Goal: Task Accomplishment & Management: Manage account settings

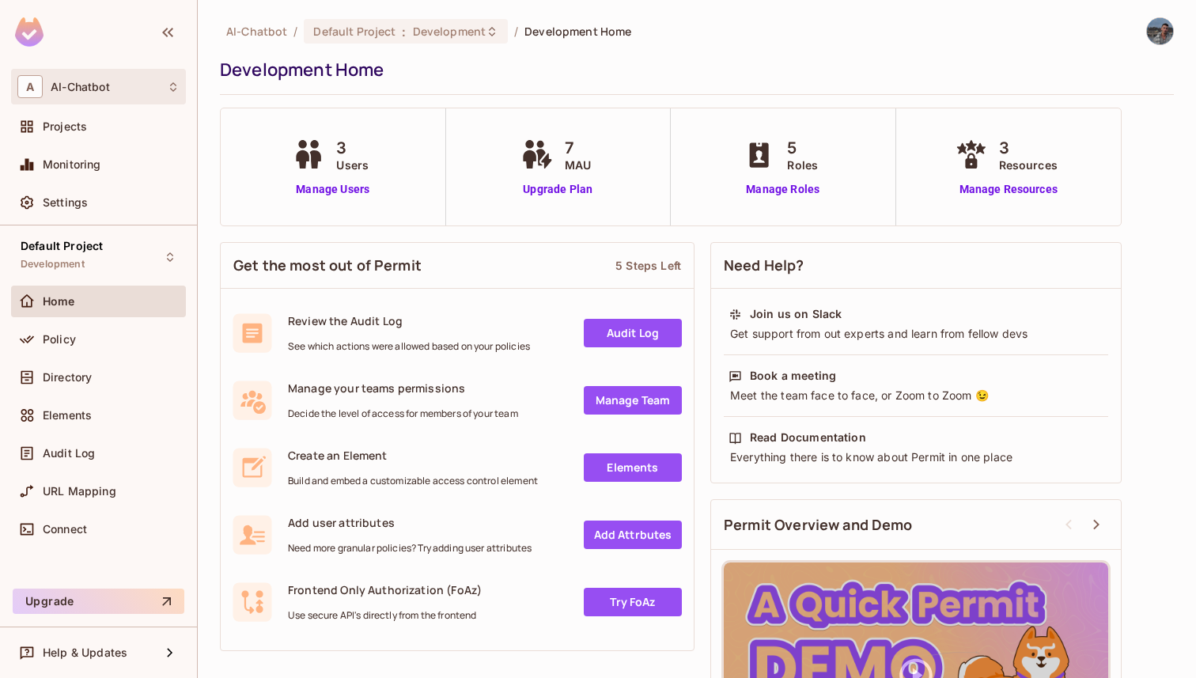
click at [77, 70] on div "A AI-Chatbot" at bounding box center [98, 87] width 175 height 36
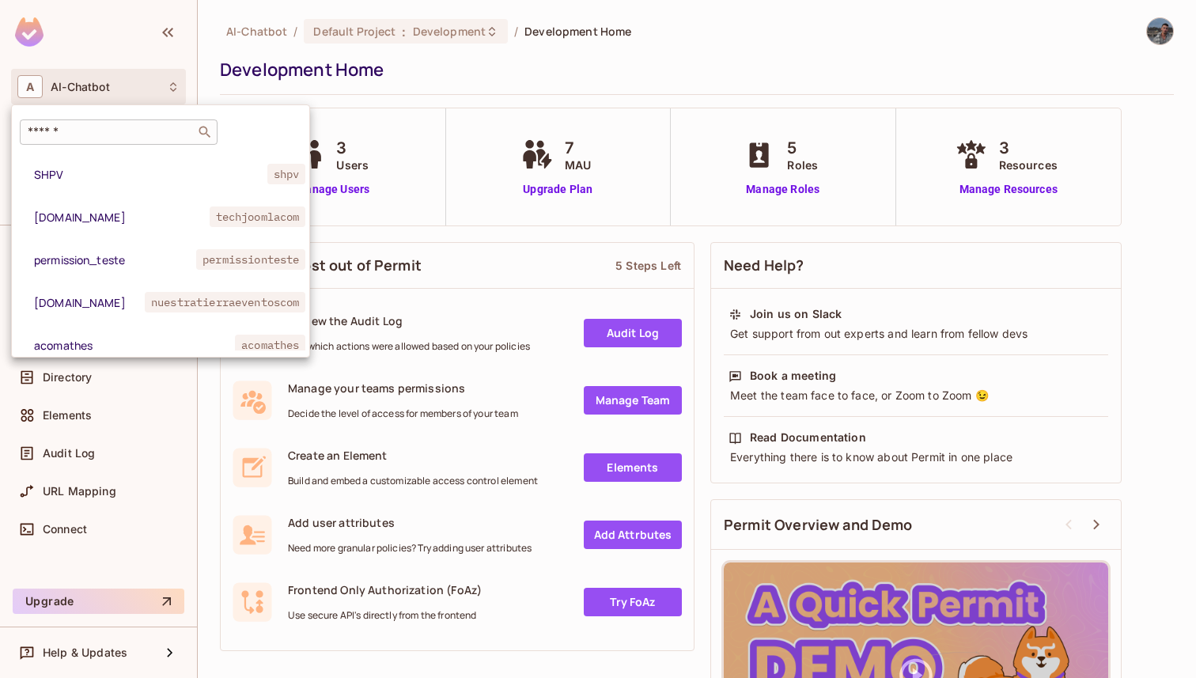
click at [130, 132] on input "text" at bounding box center [108, 132] width 166 height 16
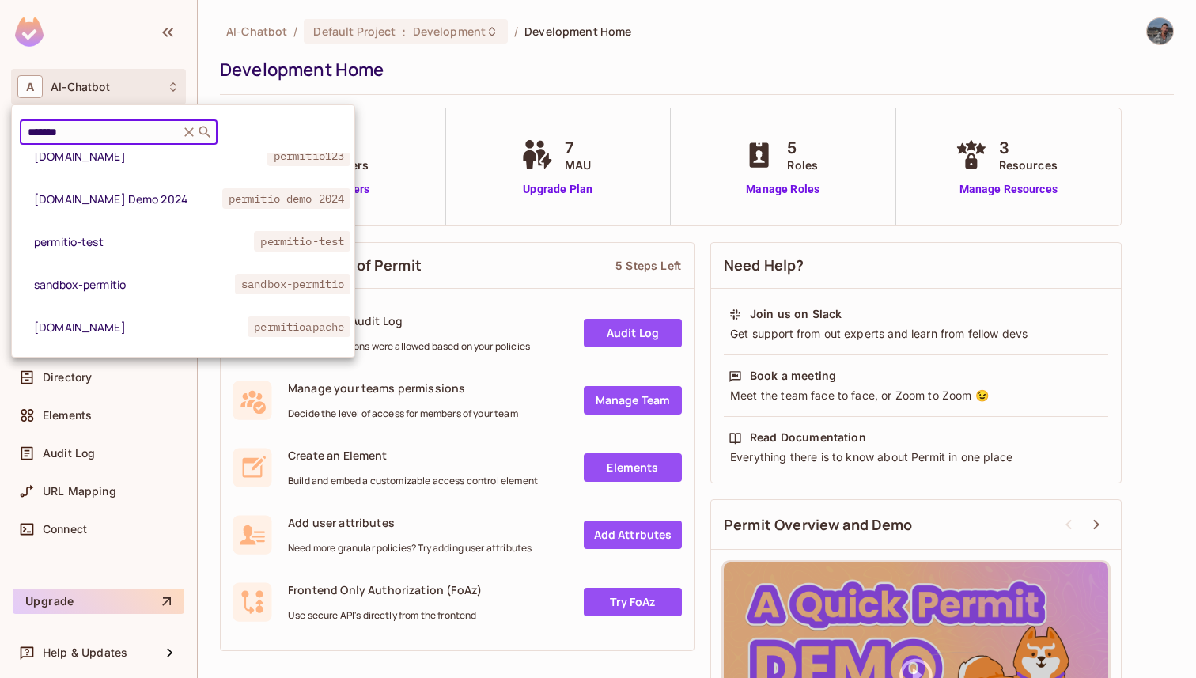
scroll to position [213, 0]
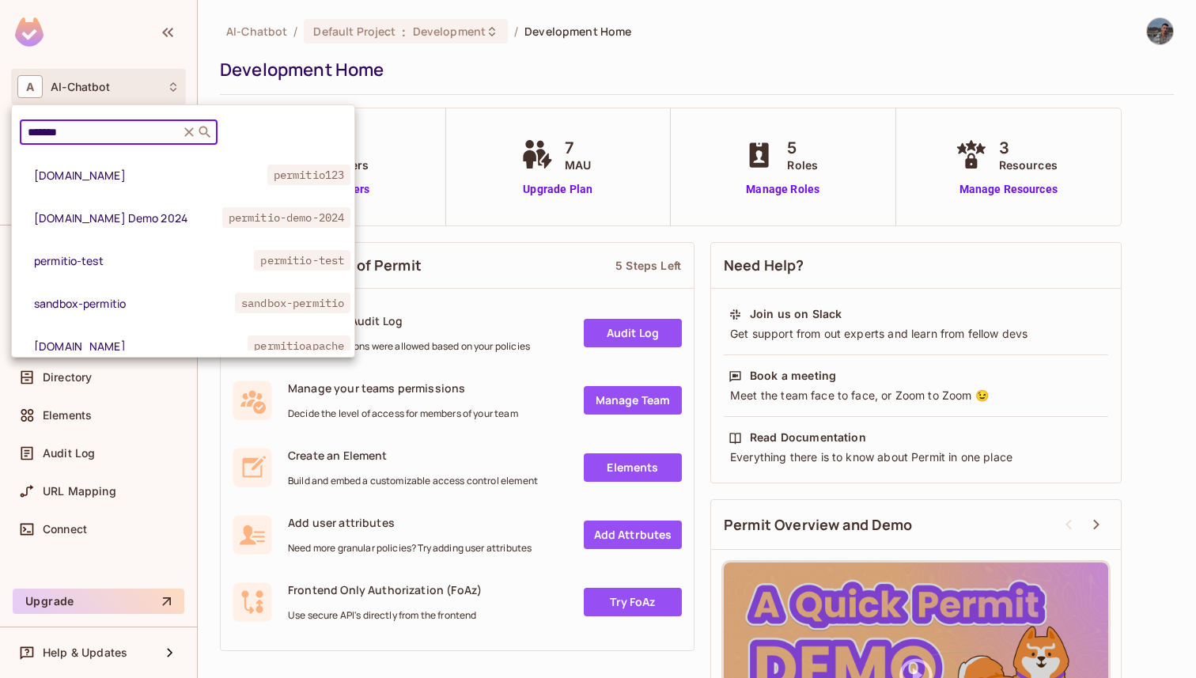
click at [98, 129] on input "*******" at bounding box center [100, 132] width 150 height 16
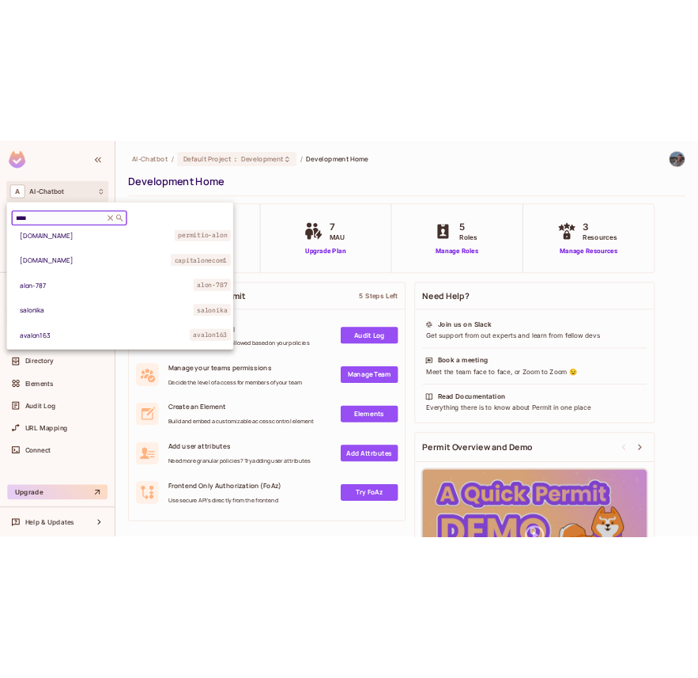
scroll to position [357, 0]
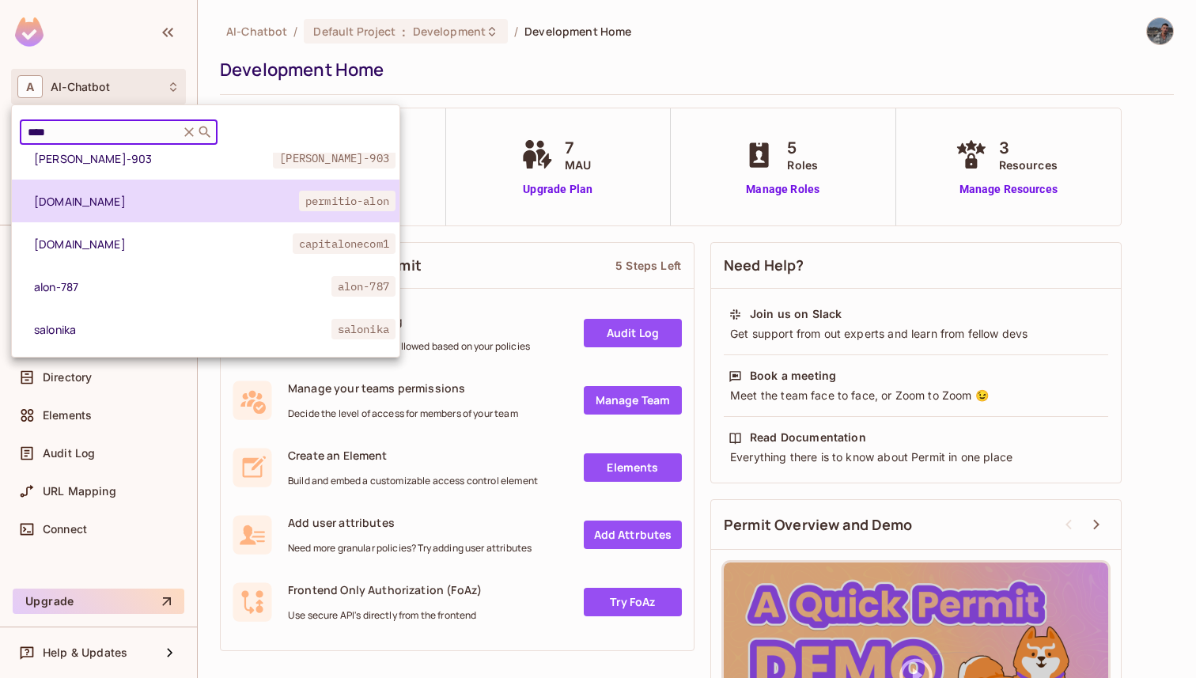
type input "****"
click at [97, 195] on span "permit.io" at bounding box center [166, 201] width 265 height 15
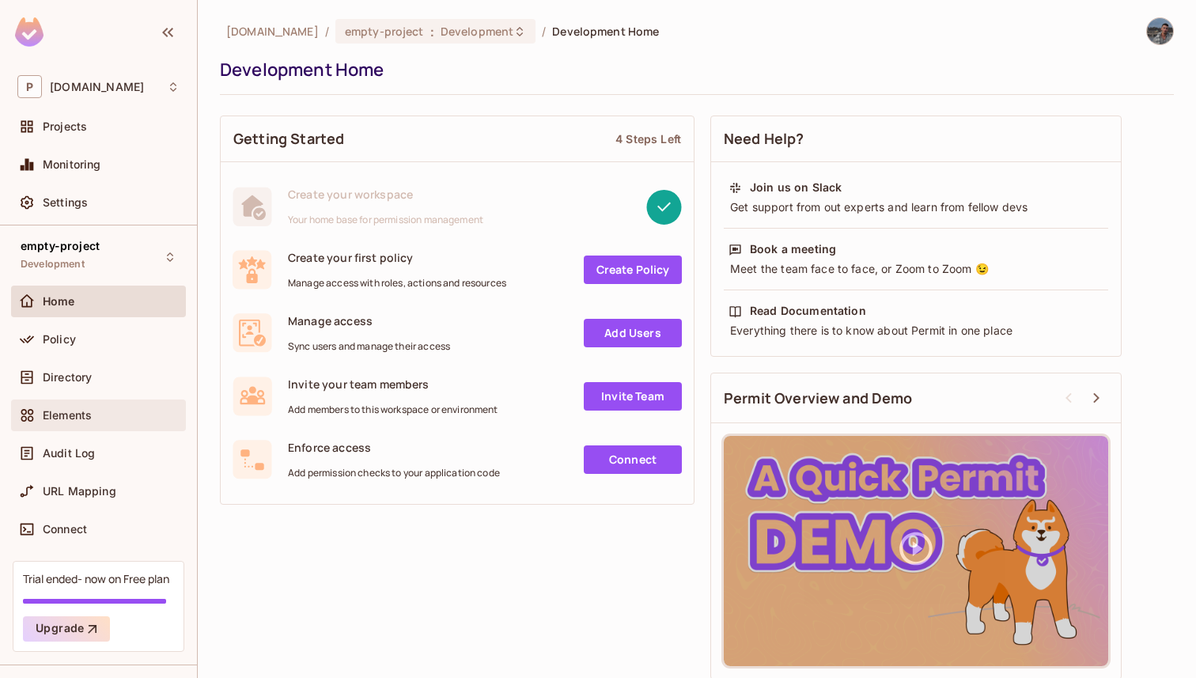
click at [100, 424] on div "Elements" at bounding box center [98, 415] width 162 height 19
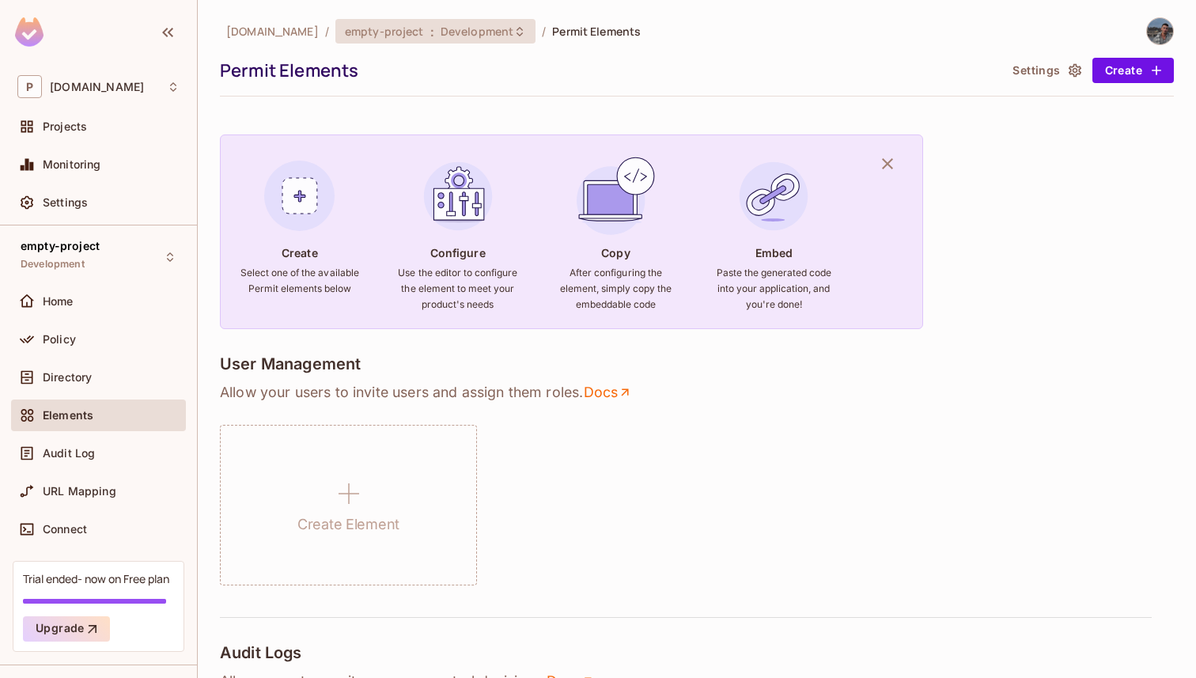
click at [363, 27] on span "empty-project" at bounding box center [384, 31] width 79 height 15
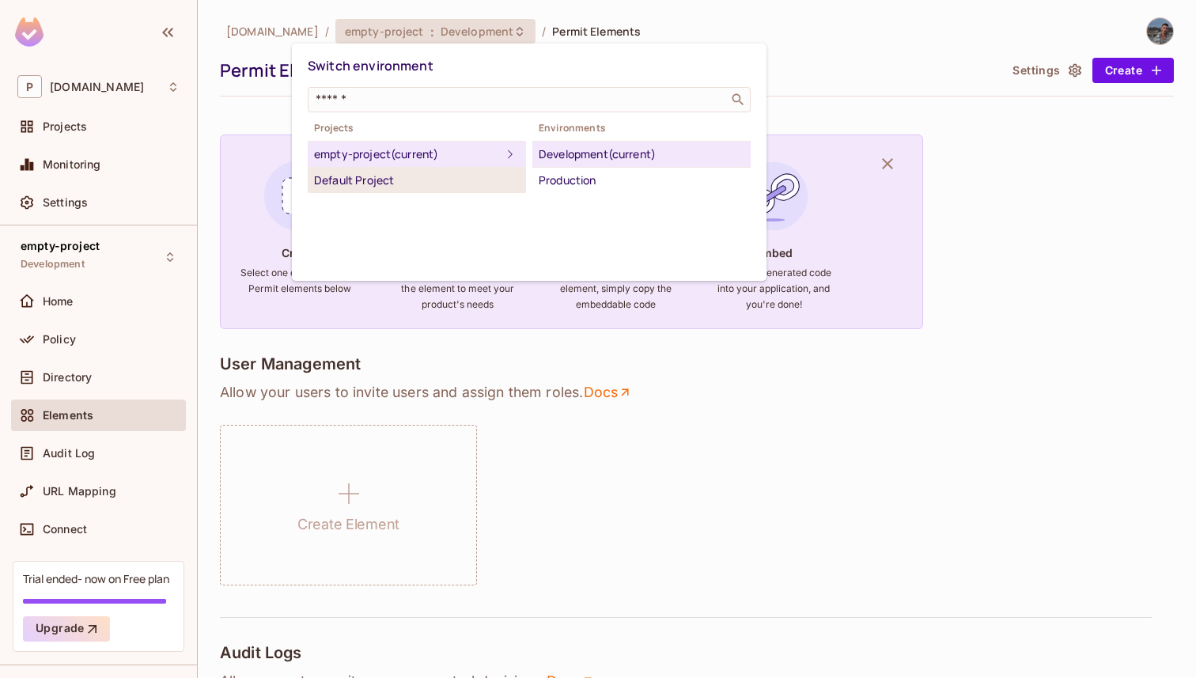
click at [462, 182] on div "Default Project" at bounding box center [417, 180] width 206 height 19
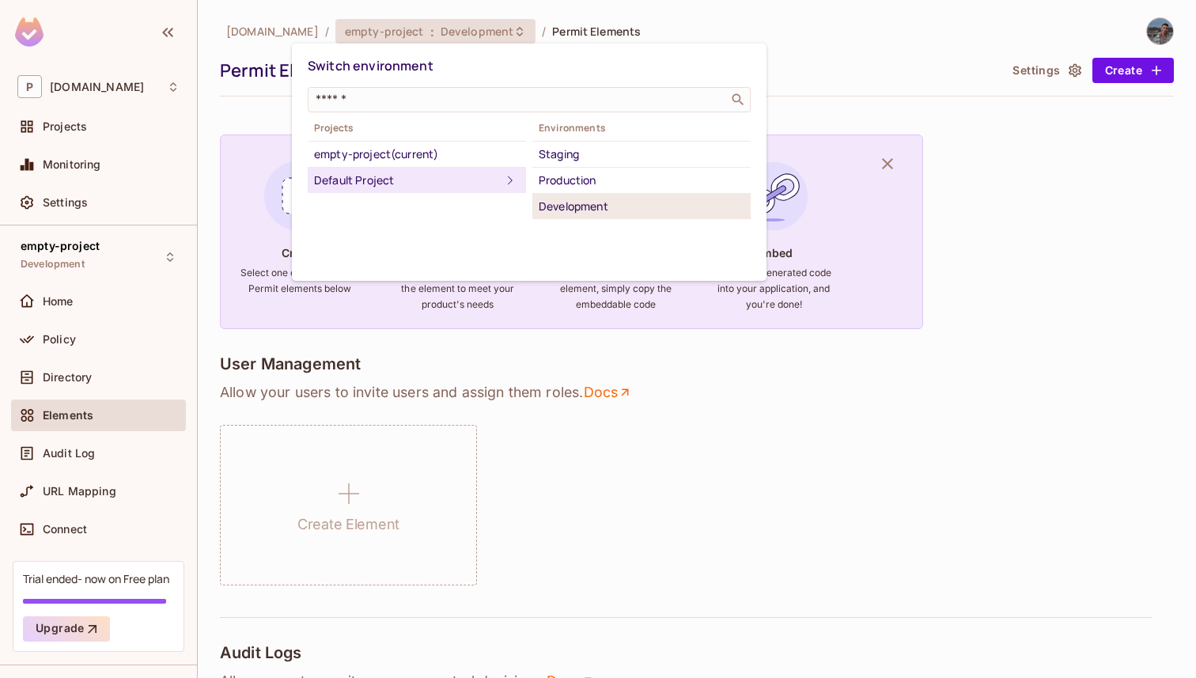
click at [600, 209] on div "Development" at bounding box center [642, 206] width 206 height 19
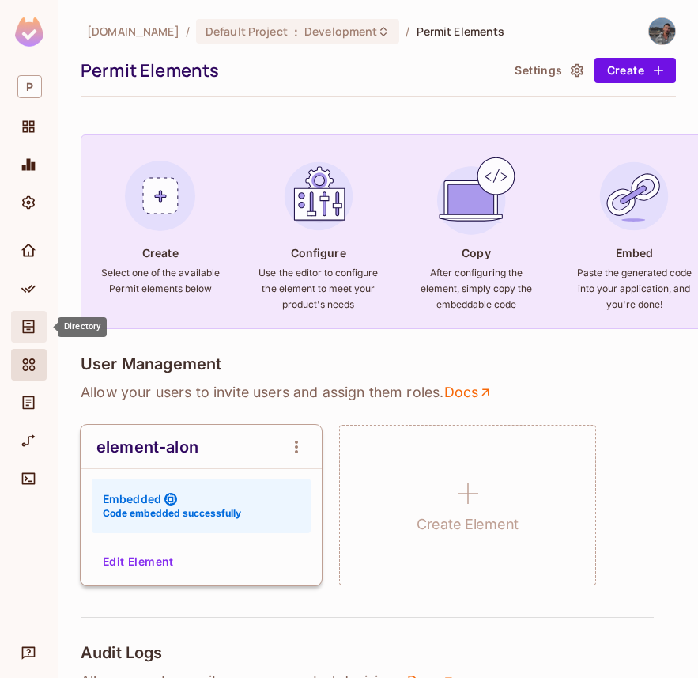
click at [29, 312] on div "Directory" at bounding box center [29, 327] width 36 height 32
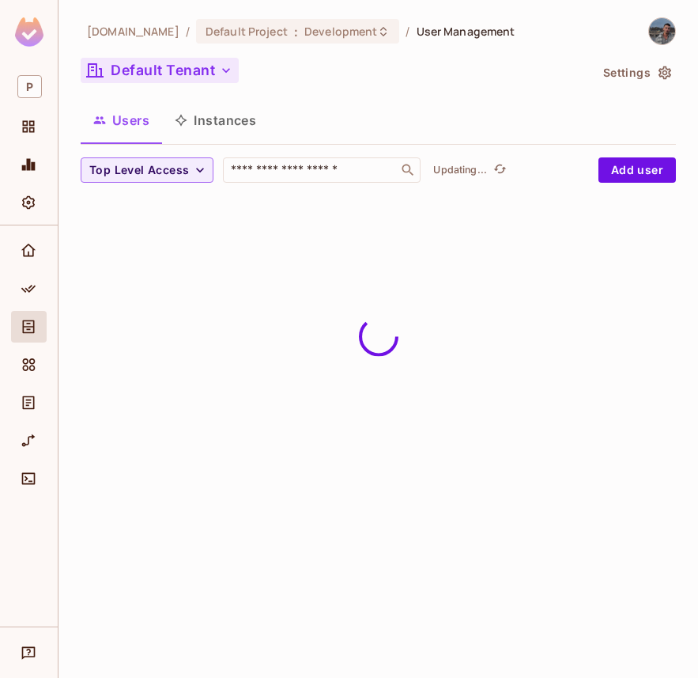
click at [180, 79] on button "Default Tenant" at bounding box center [160, 70] width 158 height 25
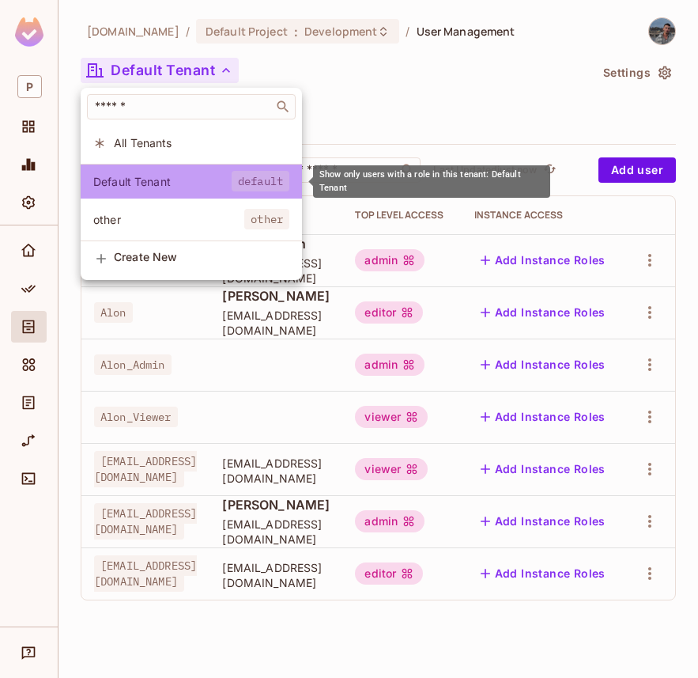
drag, startPoint x: 236, startPoint y: 178, endPoint x: 310, endPoint y: 178, distance: 73.5
click at [309, 177] on body "P permit.io / Default Project : Development / User Management Default Tenant Se…" at bounding box center [349, 339] width 698 height 678
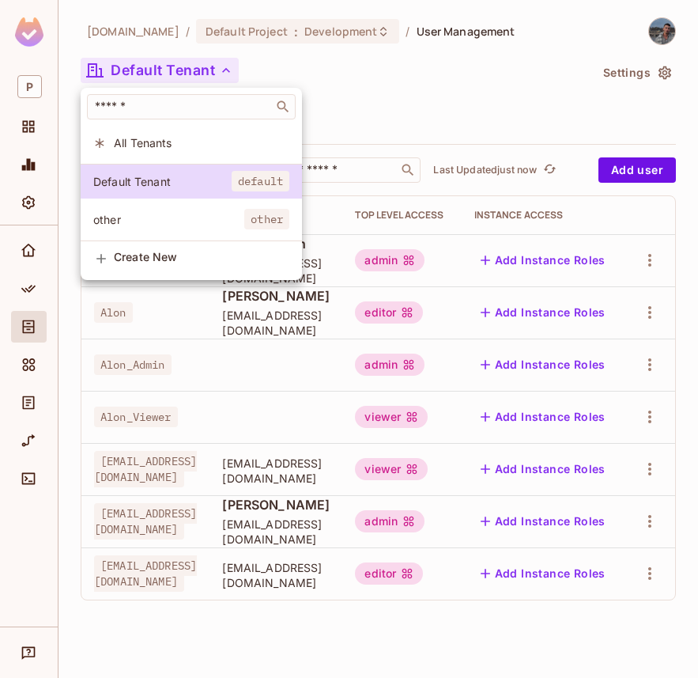
click at [431, 89] on div at bounding box center [349, 339] width 698 height 678
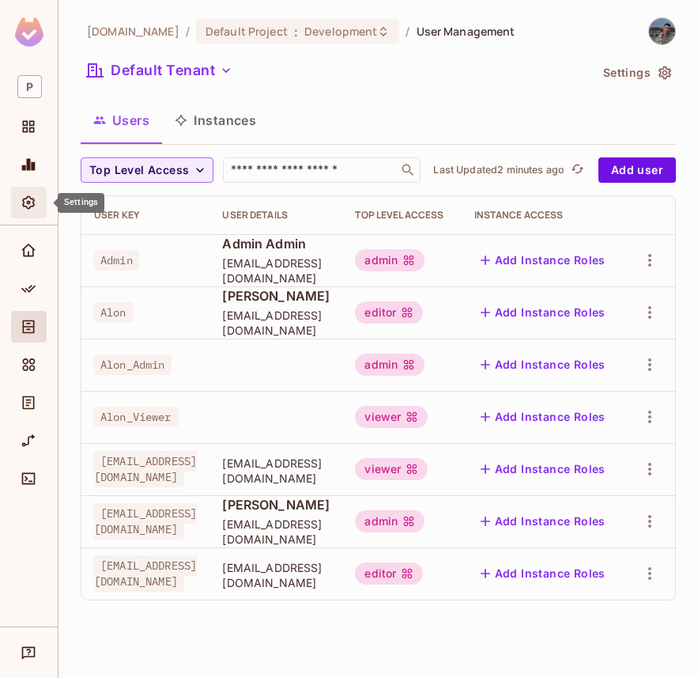
click at [31, 216] on div "Settings" at bounding box center [29, 203] width 36 height 32
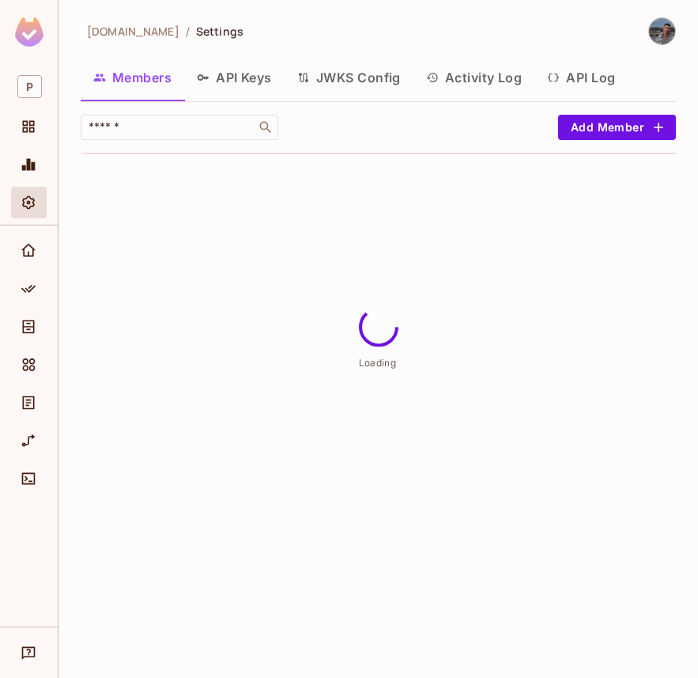
click at [338, 74] on button "JWKS Config" at bounding box center [349, 78] width 129 height 40
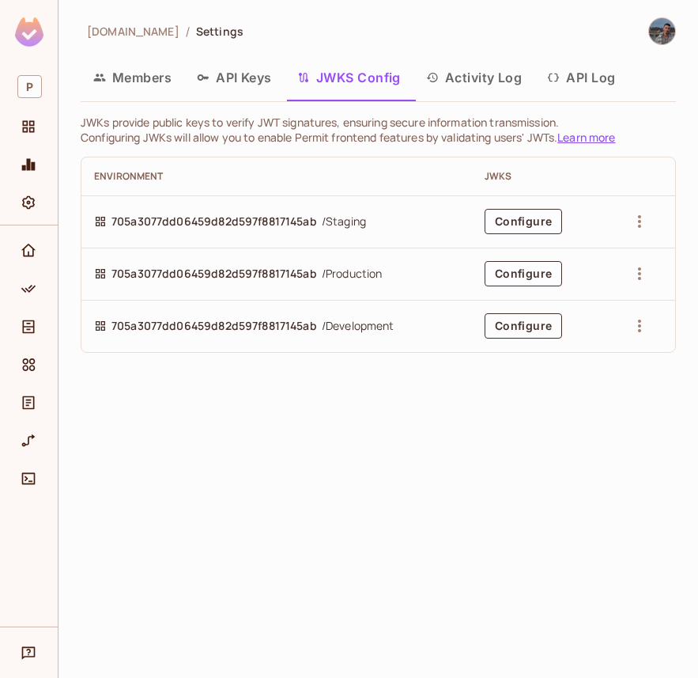
click at [534, 318] on button "Configure" at bounding box center [523, 325] width 77 height 25
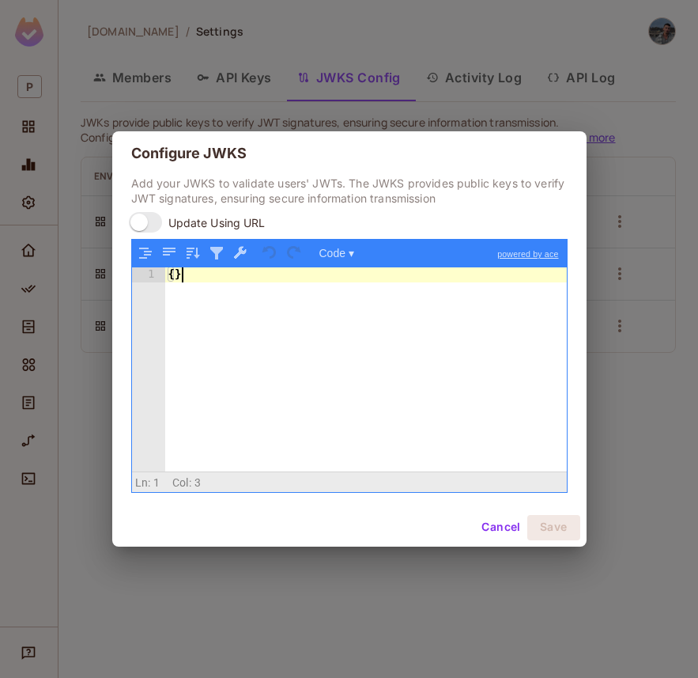
click at [206, 315] on div "{ }" at bounding box center [366, 383] width 402 height 232
drag, startPoint x: 212, startPoint y: 283, endPoint x: 140, endPoint y: 283, distance: 72.0
click at [140, 283] on div "1 { } XXXXXXXXXXXXXXXXXXXXXXXXXXXXXXXXXXXXXXXXXXXXXXXXXX" at bounding box center [349, 368] width 435 height 203
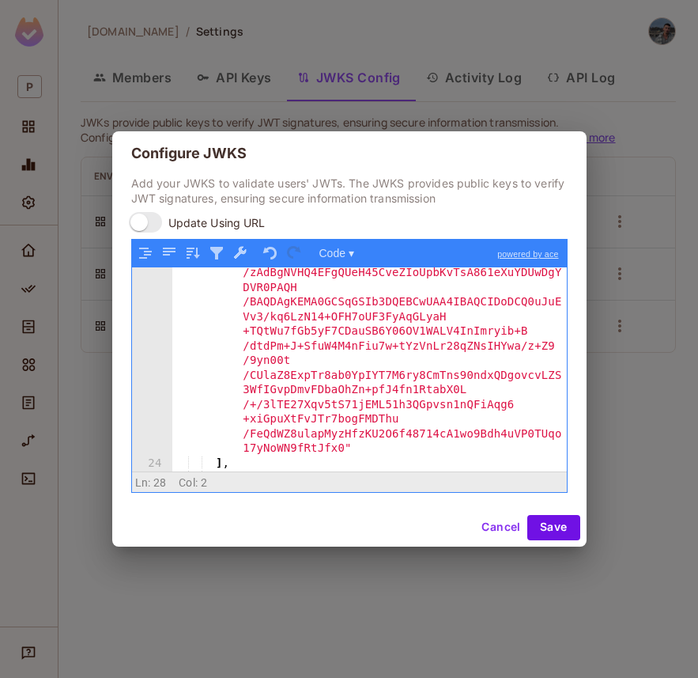
scroll to position [1215, 0]
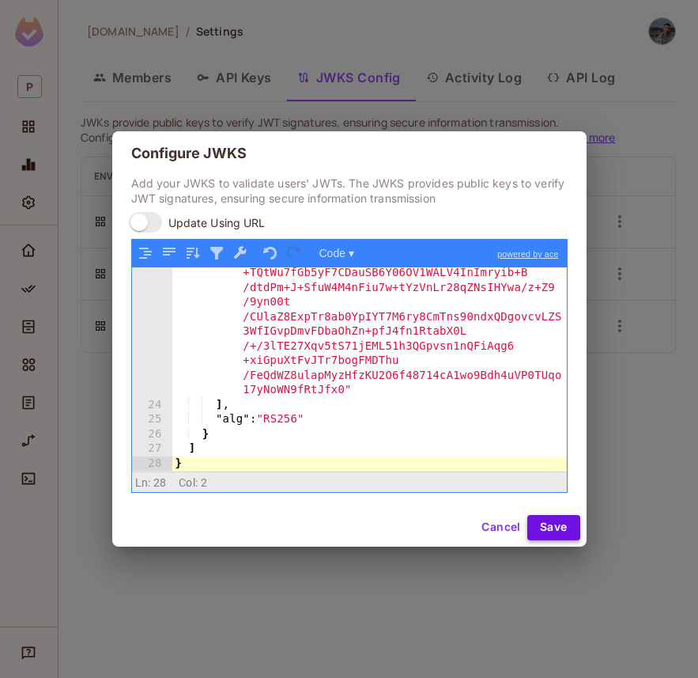
click at [563, 522] on button "Save" at bounding box center [553, 527] width 53 height 25
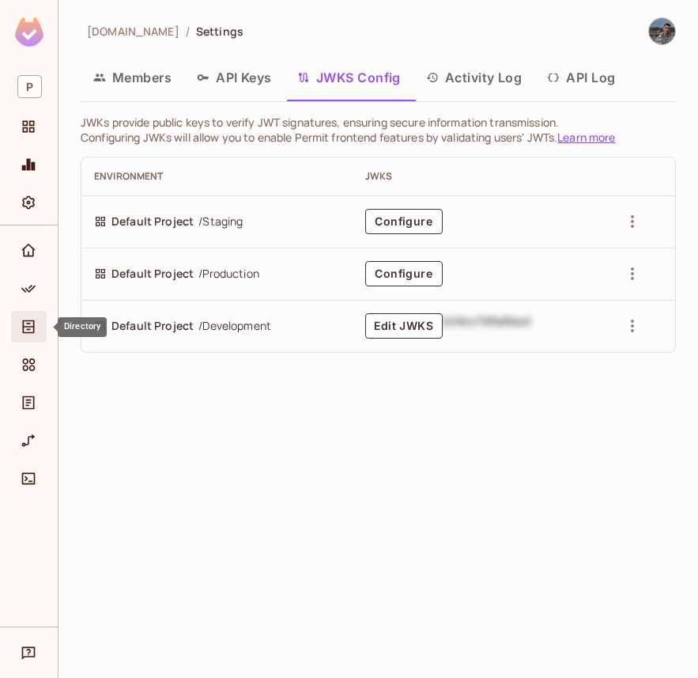
click at [23, 323] on icon "Directory" at bounding box center [29, 326] width 12 height 13
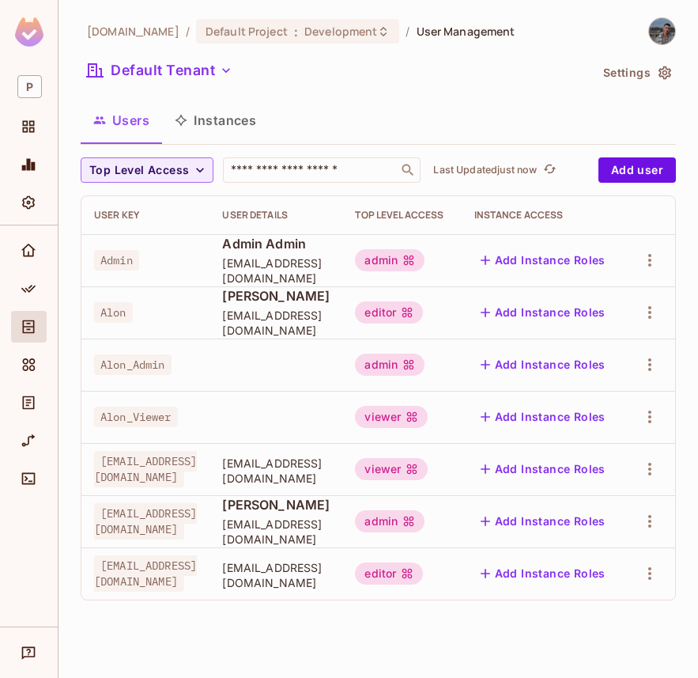
click at [25, 233] on div at bounding box center [29, 425] width 58 height 401
click at [25, 245] on icon "Home" at bounding box center [29, 251] width 16 height 16
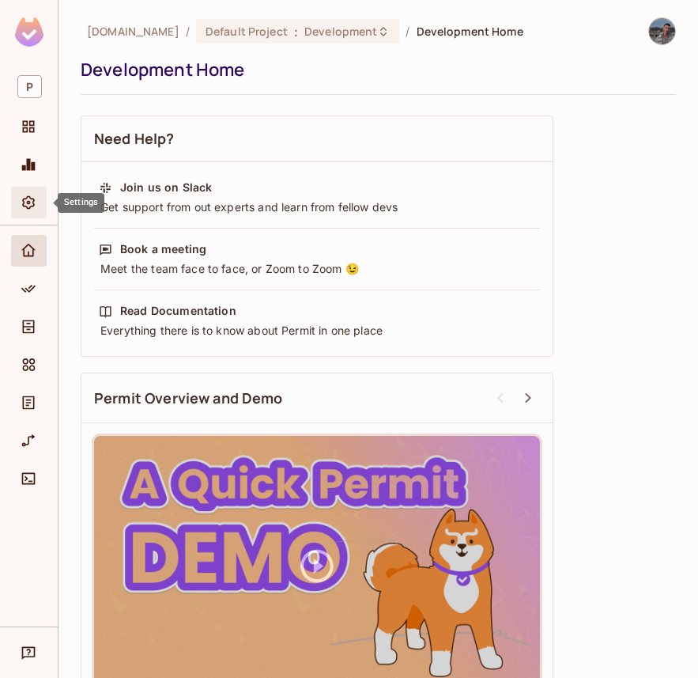
click at [26, 202] on icon "Settings" at bounding box center [28, 202] width 13 height 13
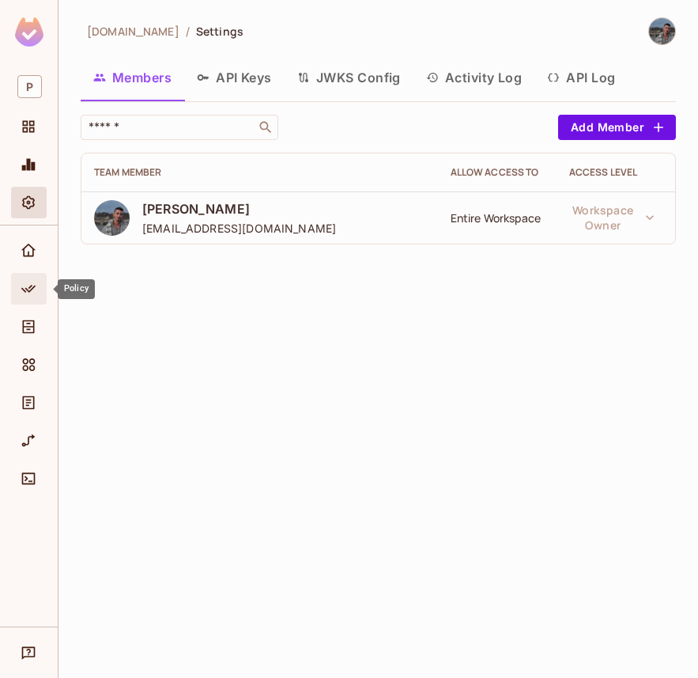
click at [37, 294] on span "Policy" at bounding box center [28, 288] width 19 height 19
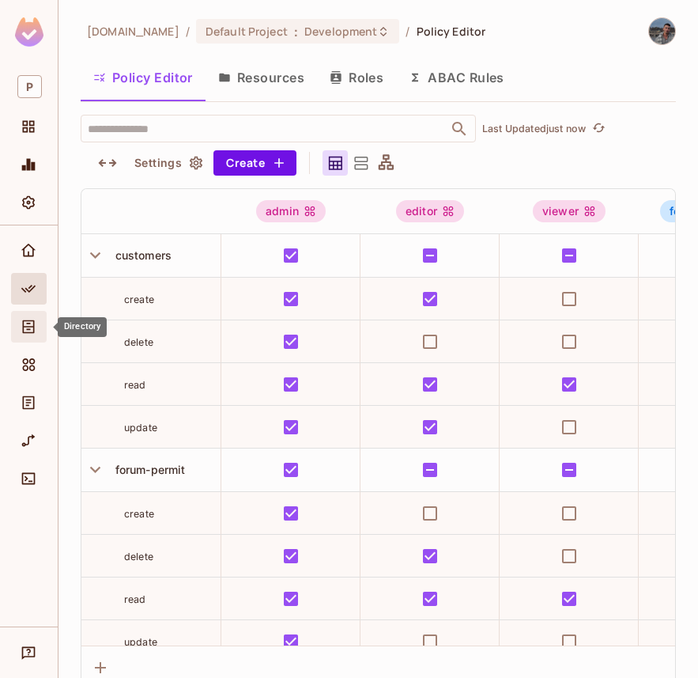
click at [34, 319] on icon "Directory" at bounding box center [29, 327] width 16 height 16
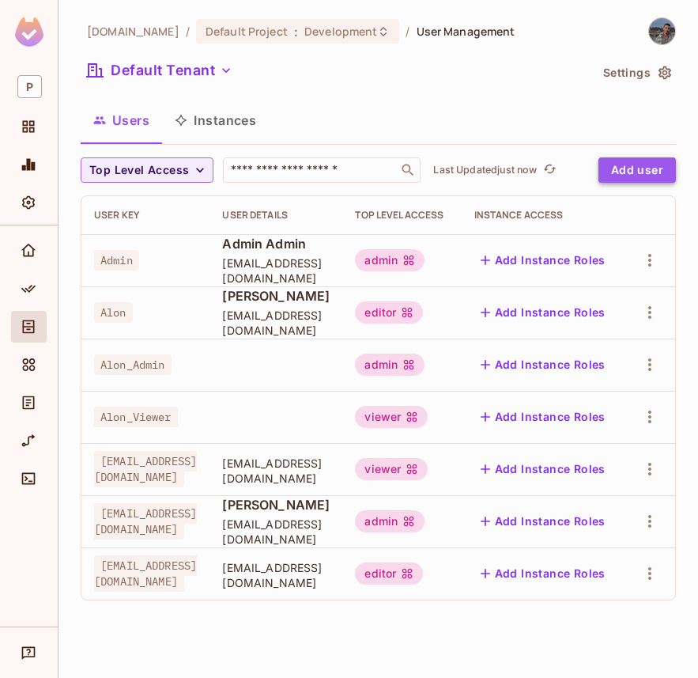
click at [623, 164] on button "Add user" at bounding box center [637, 169] width 77 height 25
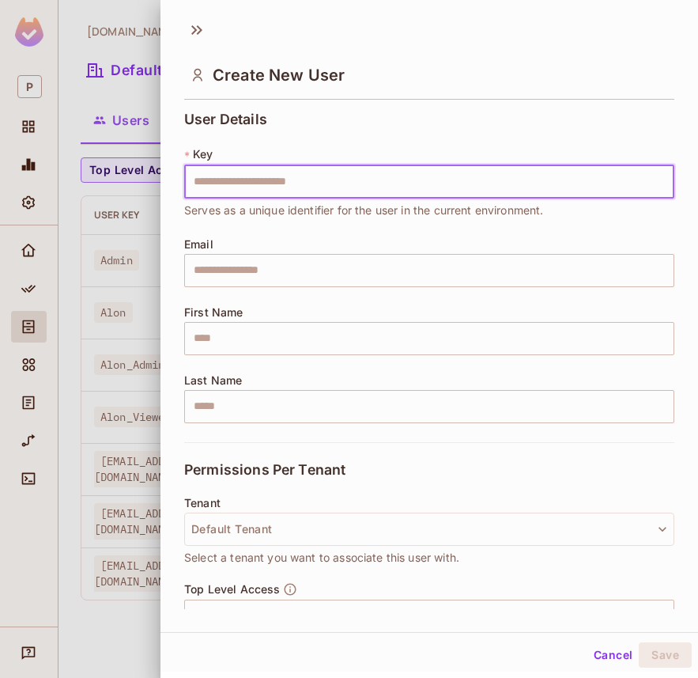
click at [403, 182] on input "text" at bounding box center [429, 181] width 490 height 33
type input "**********"
click at [361, 258] on input "text" at bounding box center [429, 270] width 490 height 33
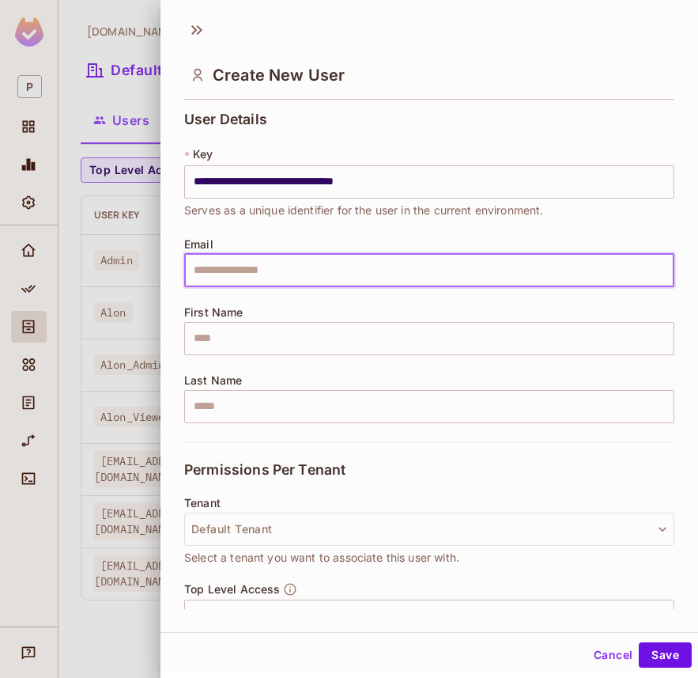
type input "**********"
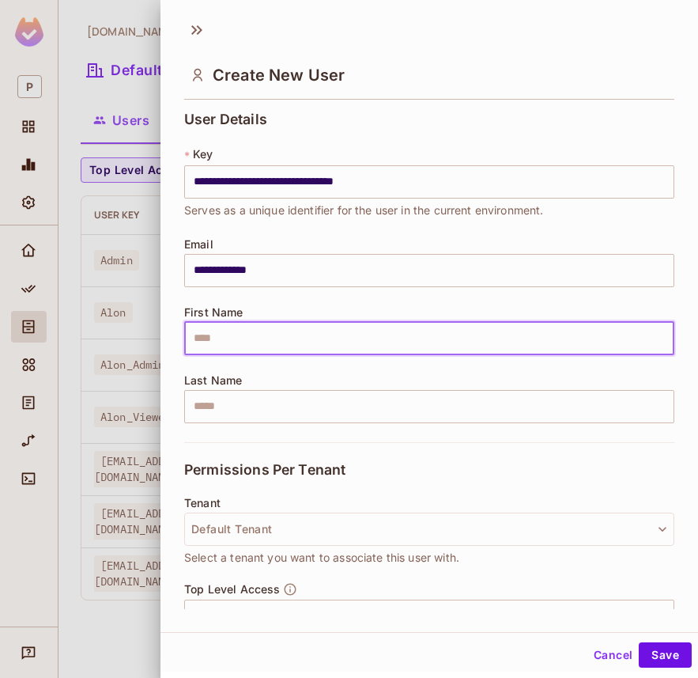
click at [267, 352] on input "text" at bounding box center [429, 338] width 490 height 33
type input "****"
click at [274, 402] on input "text" at bounding box center [429, 406] width 490 height 33
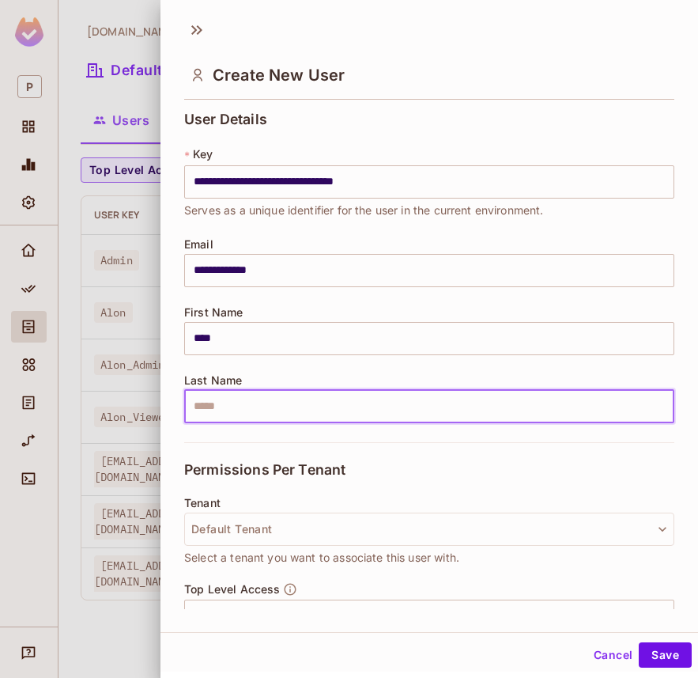
type input "*****"
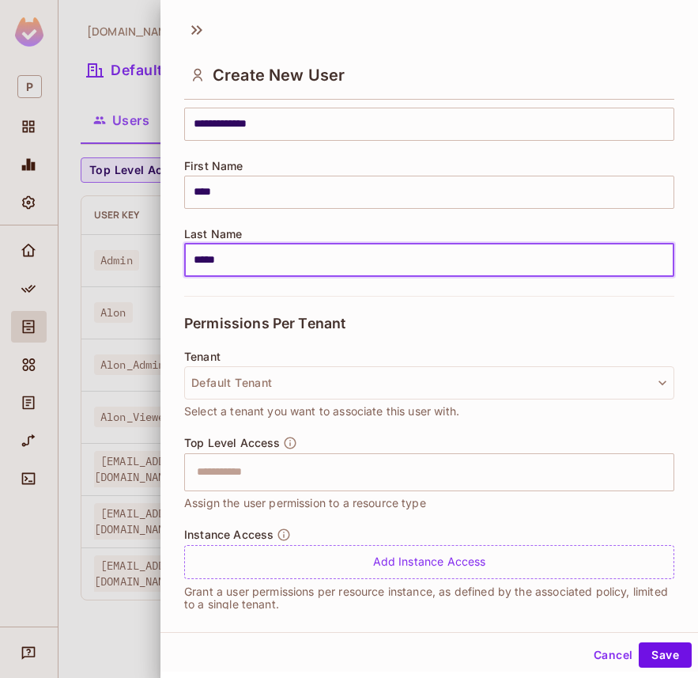
scroll to position [164, 0]
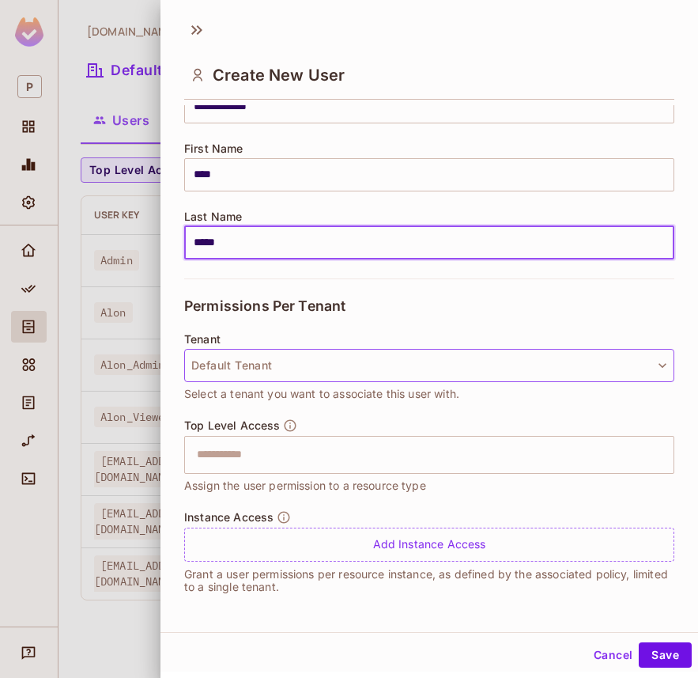
click at [308, 349] on button "Default Tenant" at bounding box center [429, 365] width 490 height 33
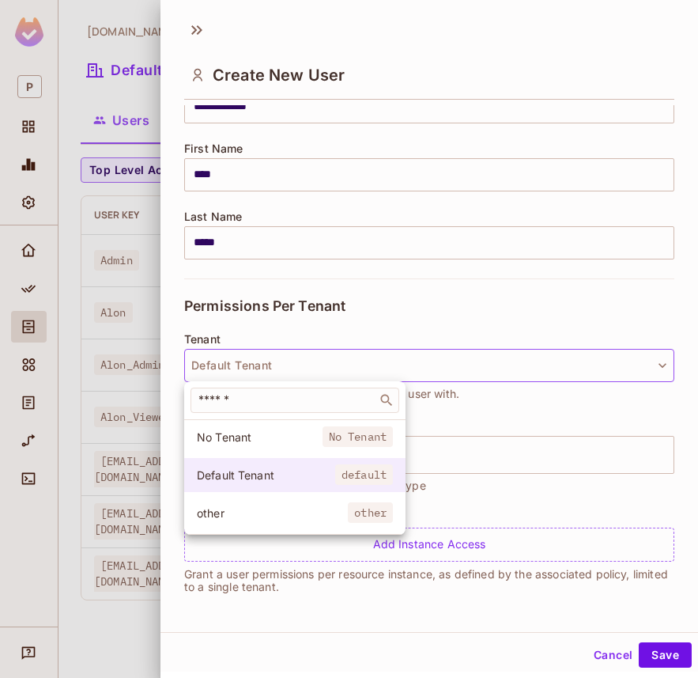
click at [275, 472] on span "Default Tenant" at bounding box center [266, 474] width 138 height 15
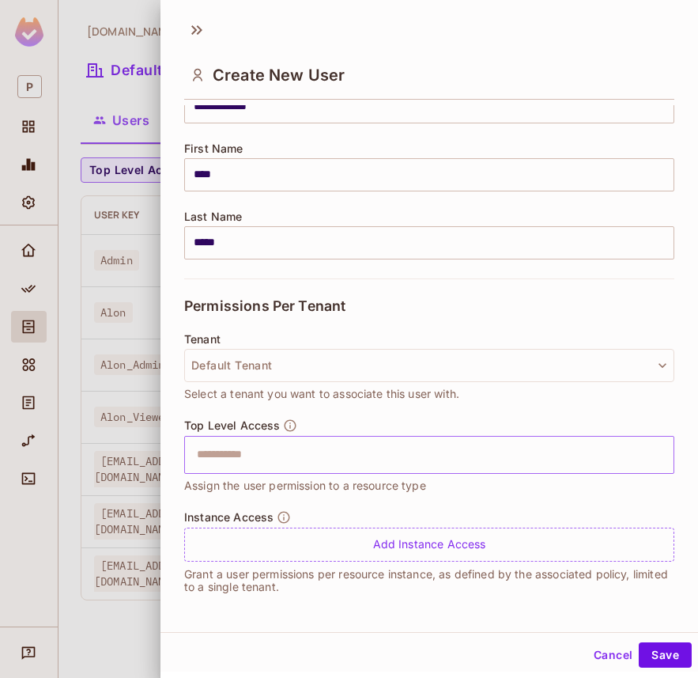
click at [278, 459] on input "text" at bounding box center [415, 455] width 456 height 32
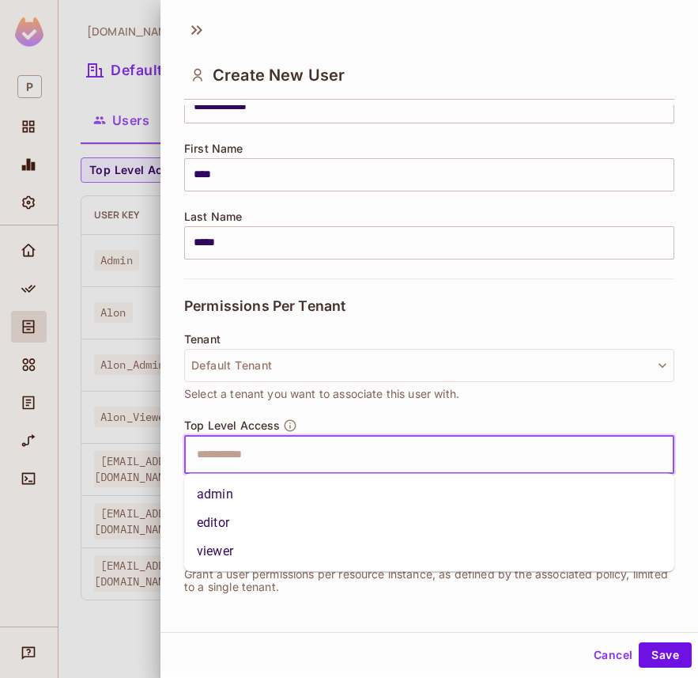
click at [278, 489] on li "admin" at bounding box center [429, 494] width 490 height 28
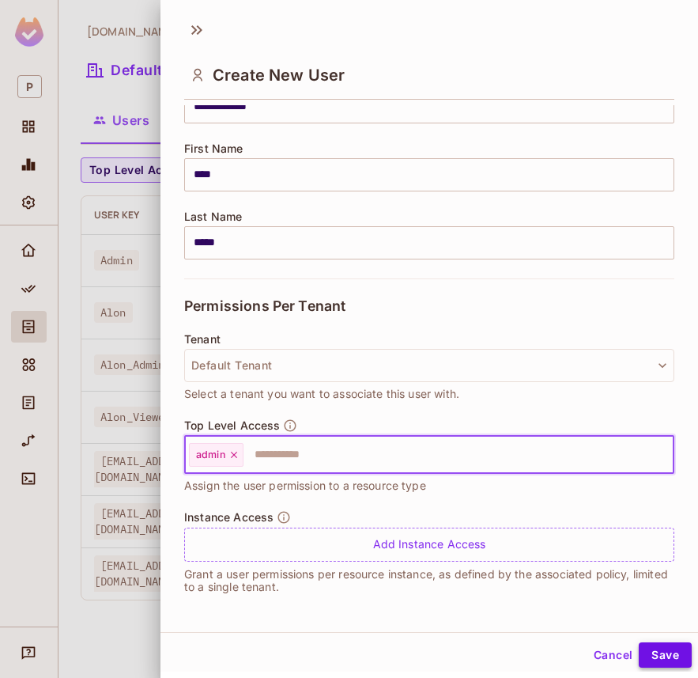
click at [671, 662] on button "Save" at bounding box center [665, 654] width 53 height 25
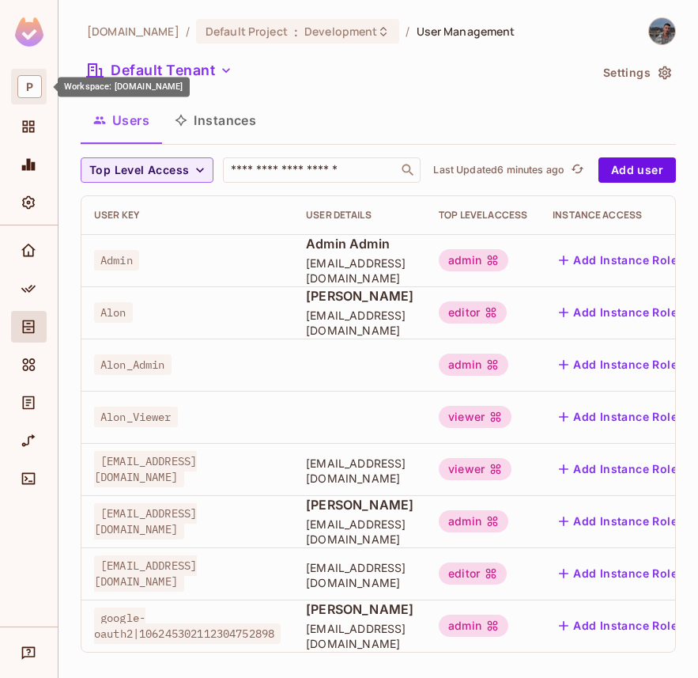
click at [30, 89] on span "P" at bounding box center [29, 86] width 25 height 23
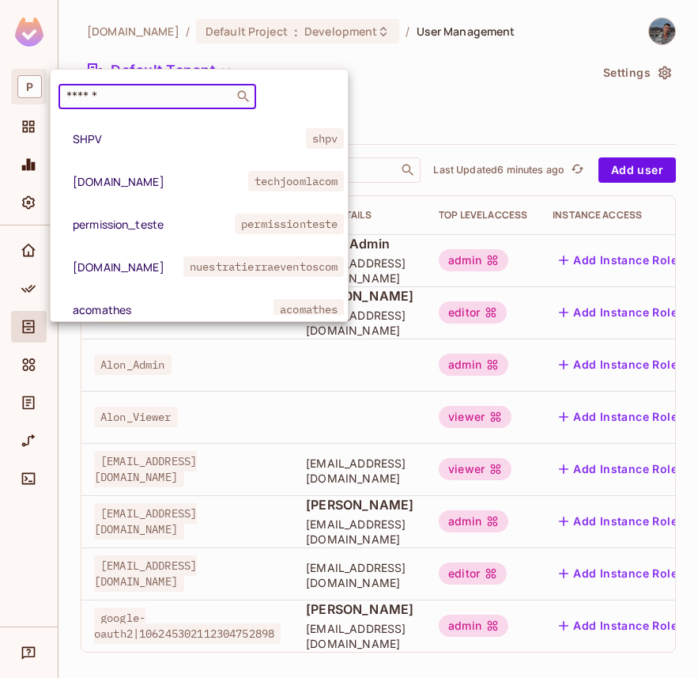
click at [86, 97] on input "text" at bounding box center [146, 97] width 166 height 16
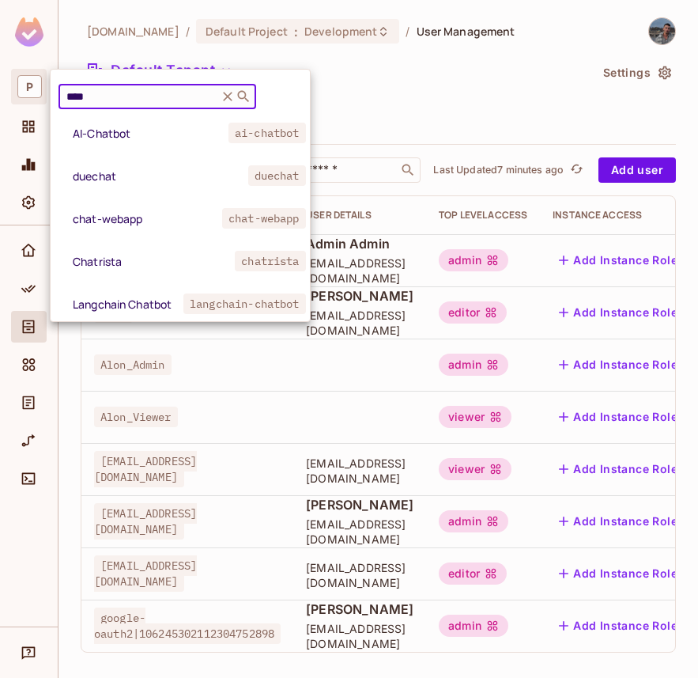
scroll to position [363, 0]
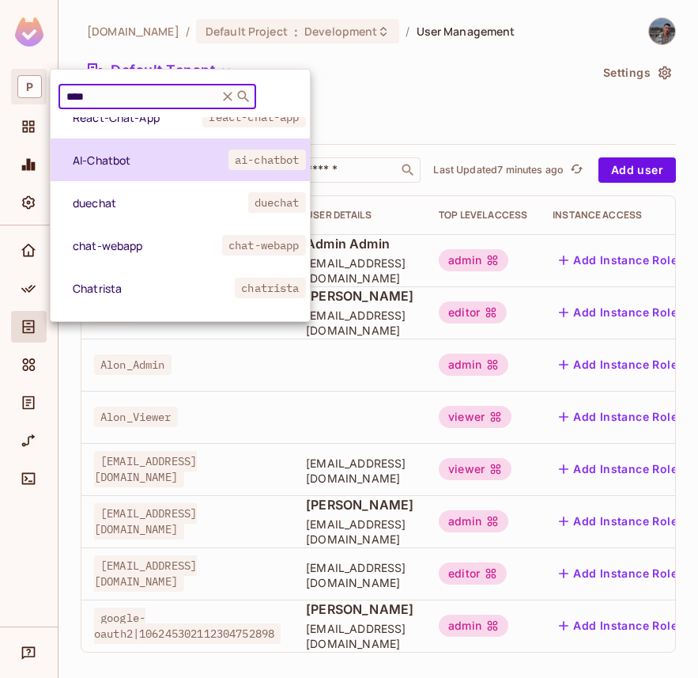
type input "****"
click at [132, 162] on span "AI-Chatbot" at bounding box center [151, 160] width 156 height 15
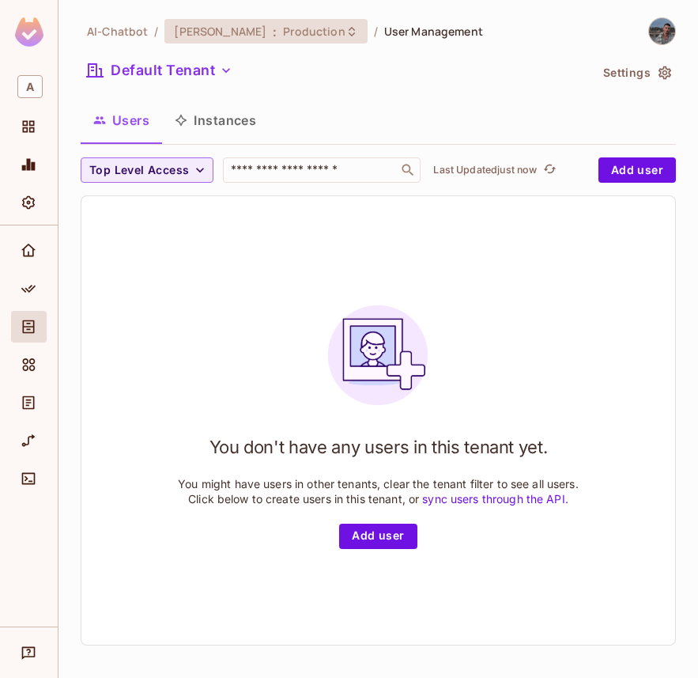
click at [237, 36] on div "AI Chabot : Production" at bounding box center [256, 31] width 164 height 15
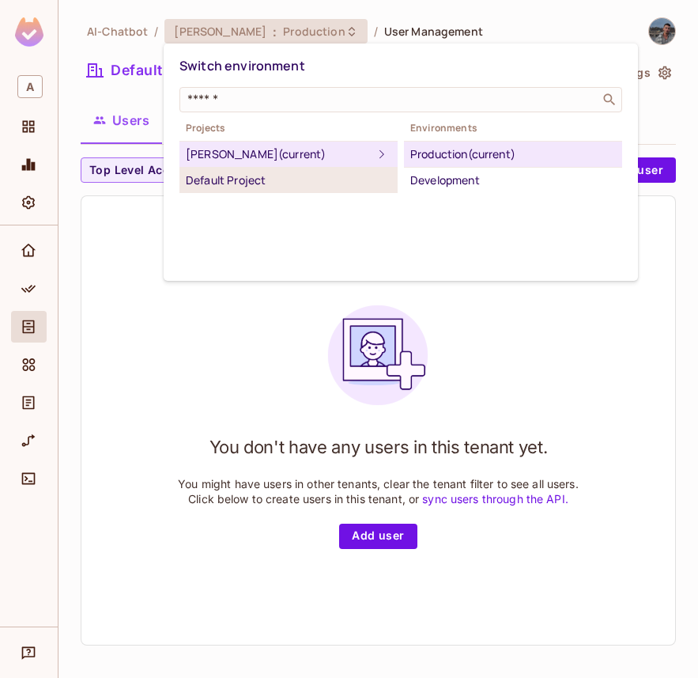
click at [250, 183] on div "Default Project" at bounding box center [289, 180] width 206 height 19
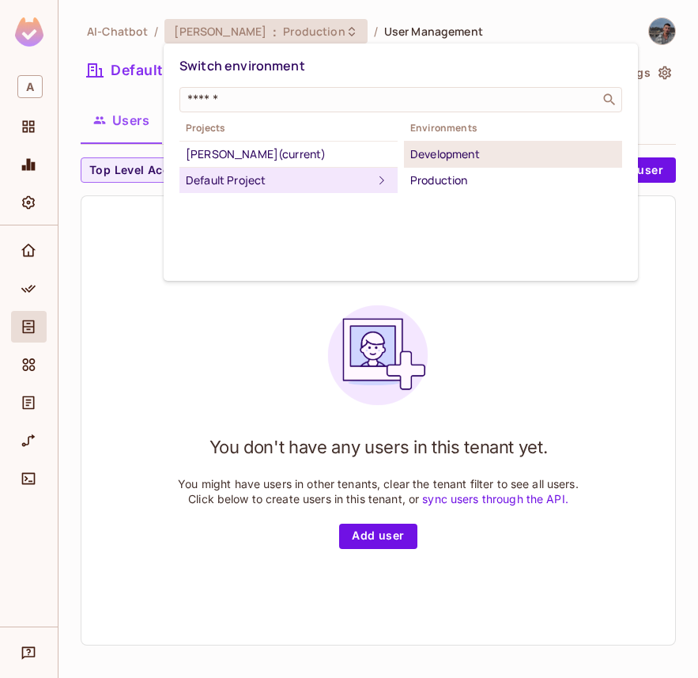
click at [471, 158] on div "Development" at bounding box center [513, 154] width 206 height 19
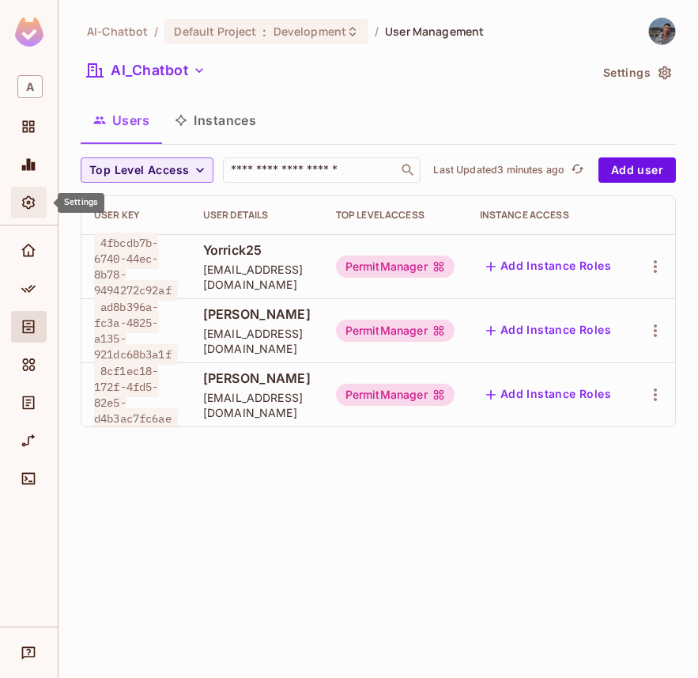
click at [27, 202] on icon "Settings" at bounding box center [28, 202] width 13 height 13
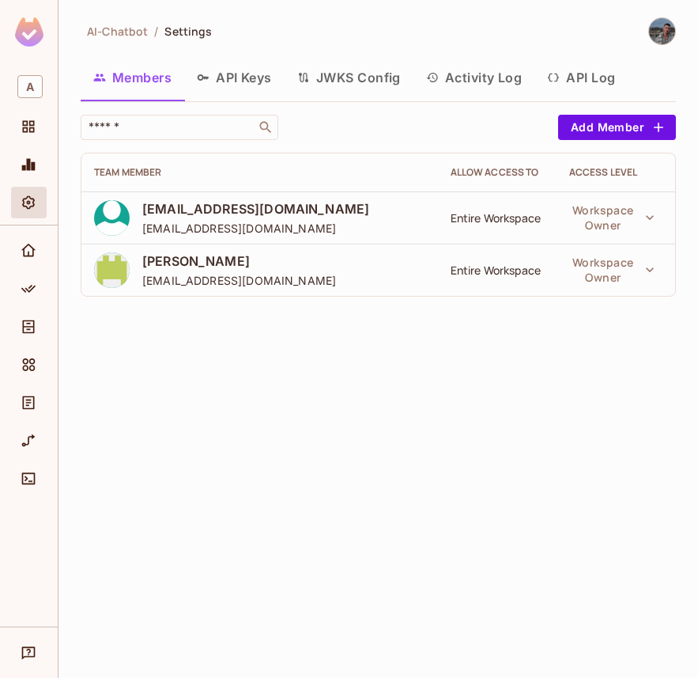
click at [325, 75] on button "JWKS Config" at bounding box center [349, 78] width 129 height 40
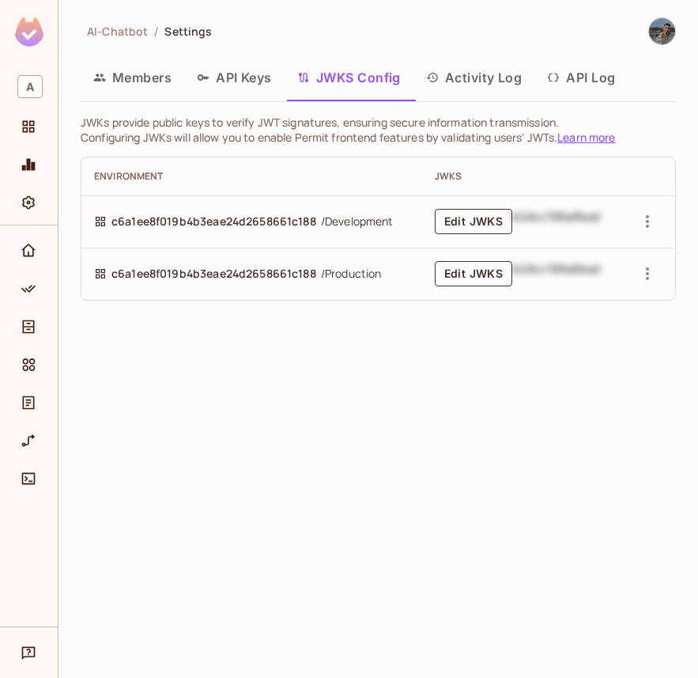
click at [455, 216] on button "Edit JWKS" at bounding box center [473, 221] width 77 height 25
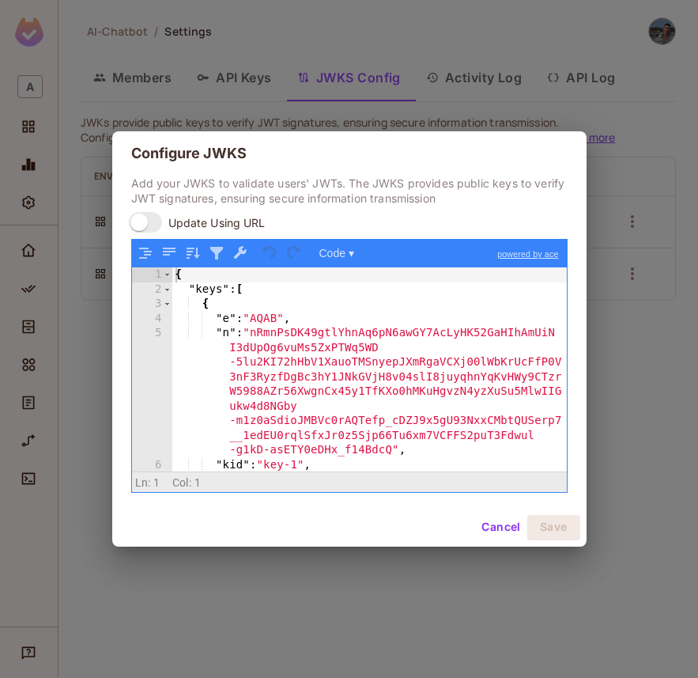
click at [338, 61] on div "Configure JWKS Add your JWKS to validate users' JWTs. The JWKS provides public …" at bounding box center [349, 339] width 698 height 678
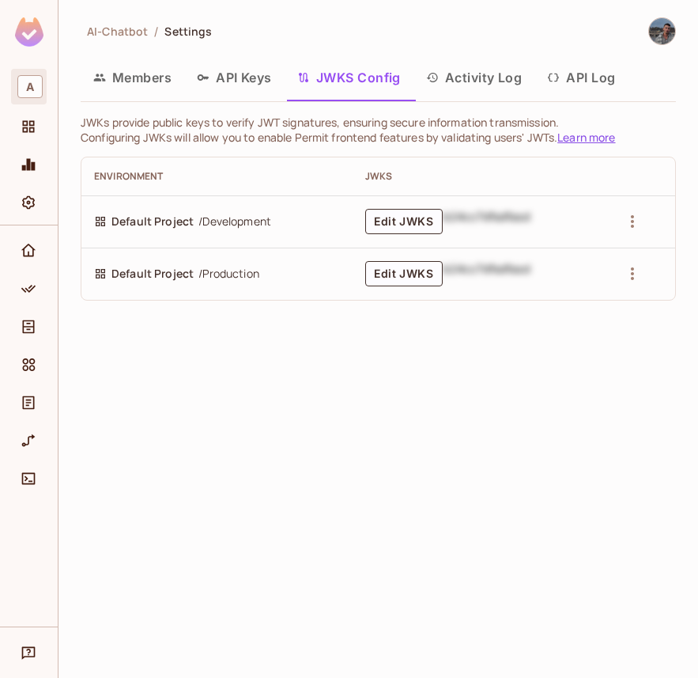
click at [22, 93] on span "A" at bounding box center [29, 86] width 25 height 23
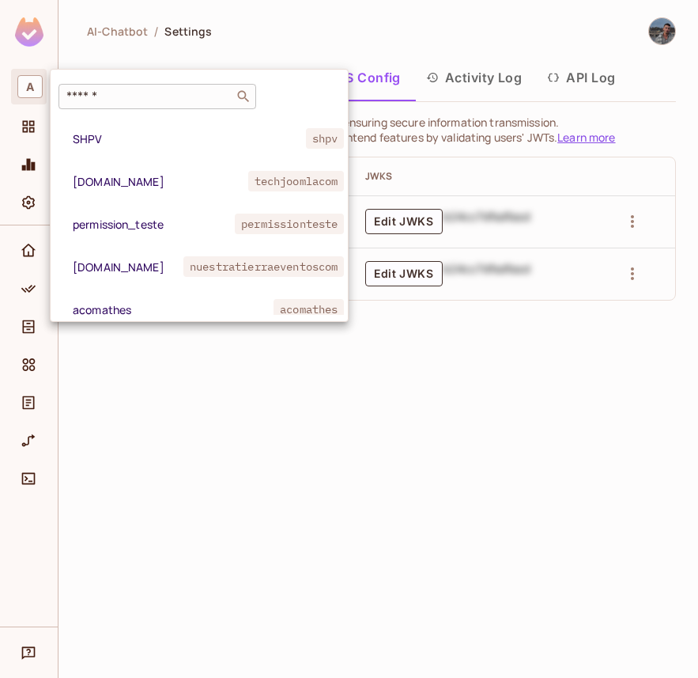
click at [99, 104] on div "​" at bounding box center [158, 96] width 198 height 25
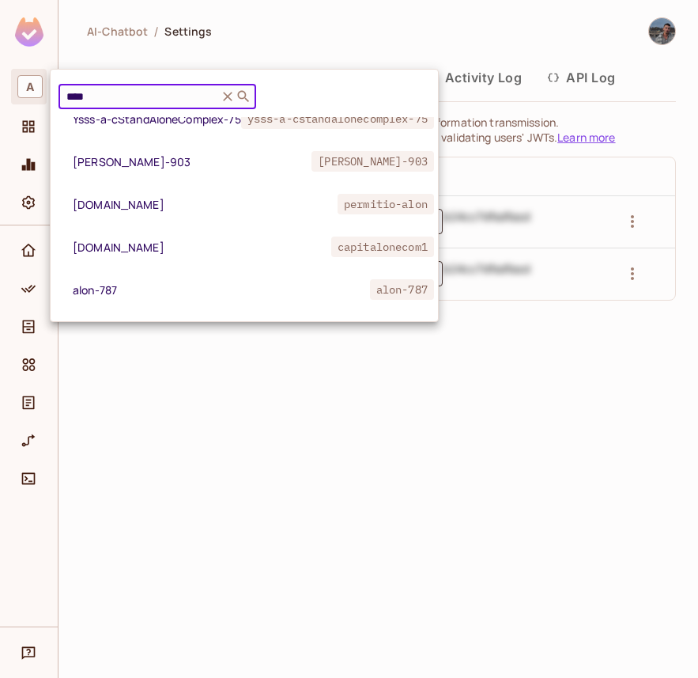
scroll to position [342, 0]
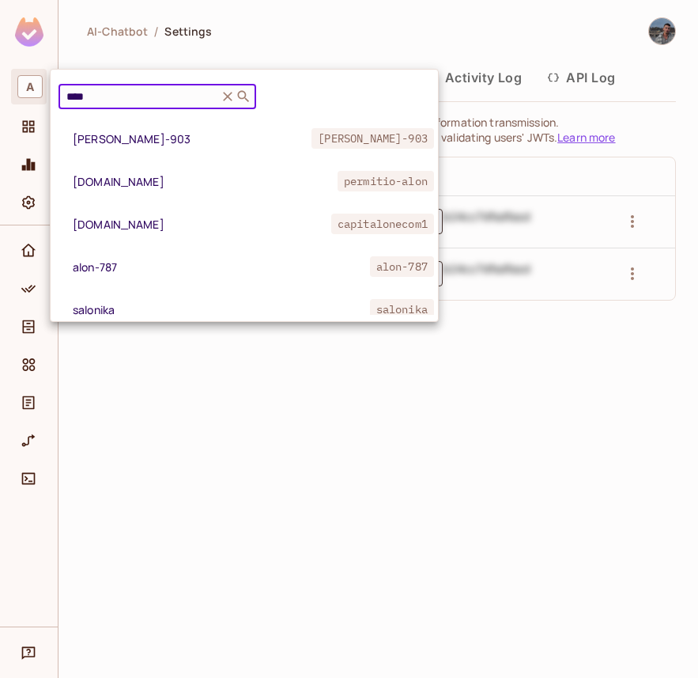
type input "****"
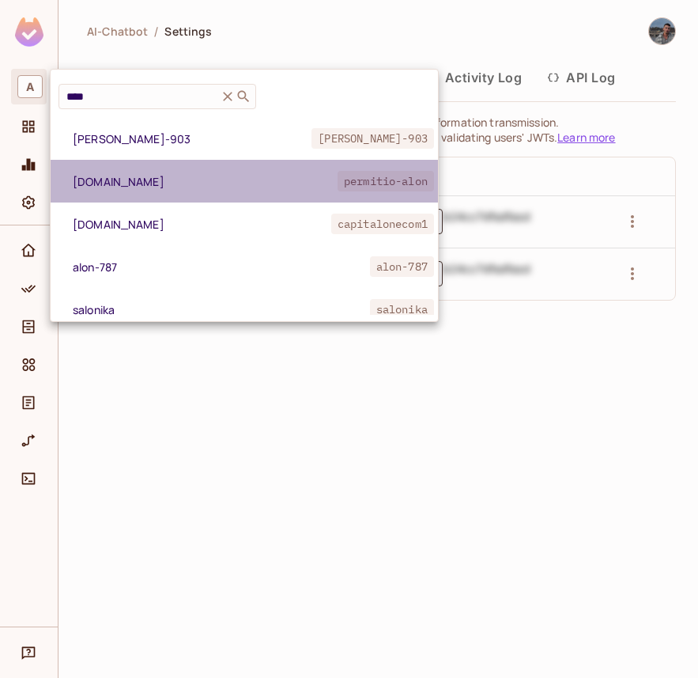
click at [161, 192] on li "permit.io permitio-alon" at bounding box center [244, 181] width 387 height 43
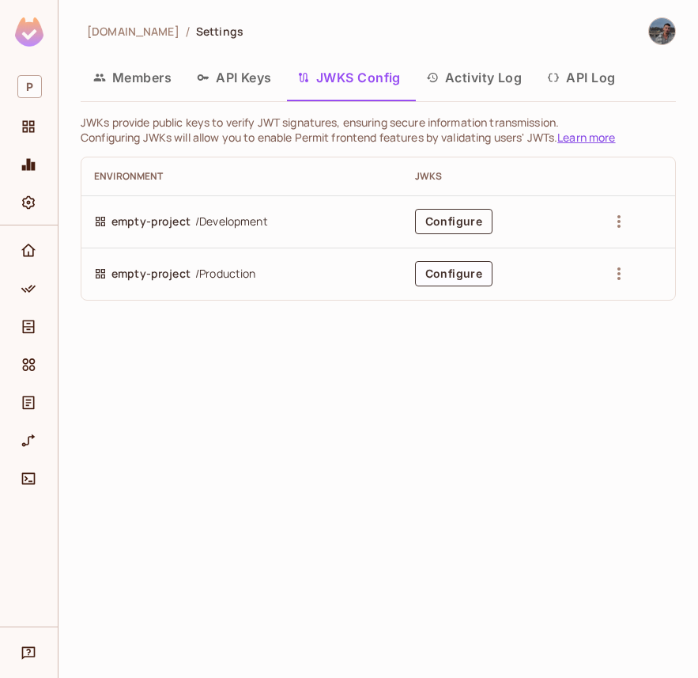
click at [464, 224] on button "Configure" at bounding box center [453, 221] width 77 height 25
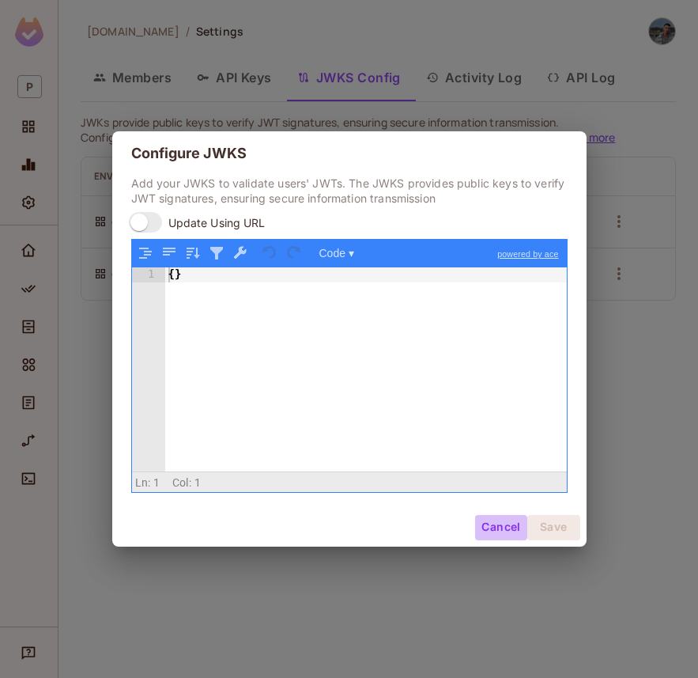
click at [493, 518] on button "Cancel" at bounding box center [500, 527] width 51 height 25
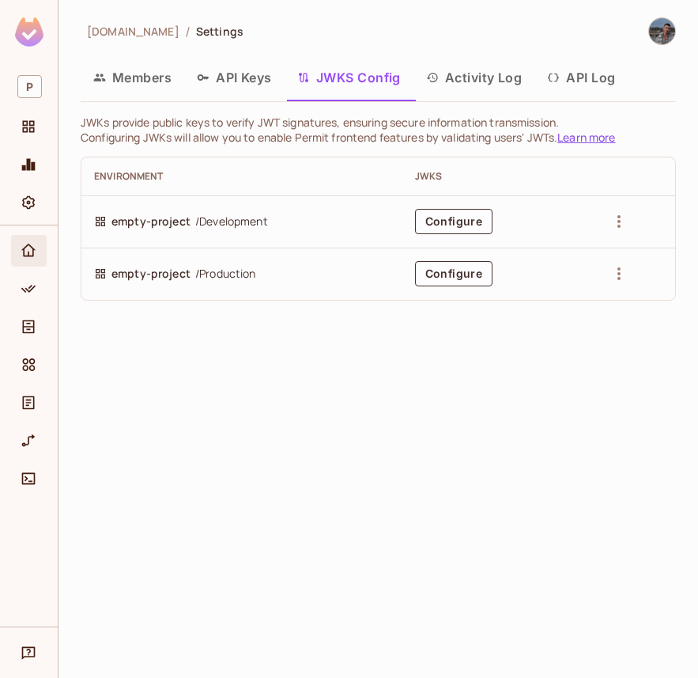
click at [19, 256] on span "Home" at bounding box center [28, 250] width 19 height 19
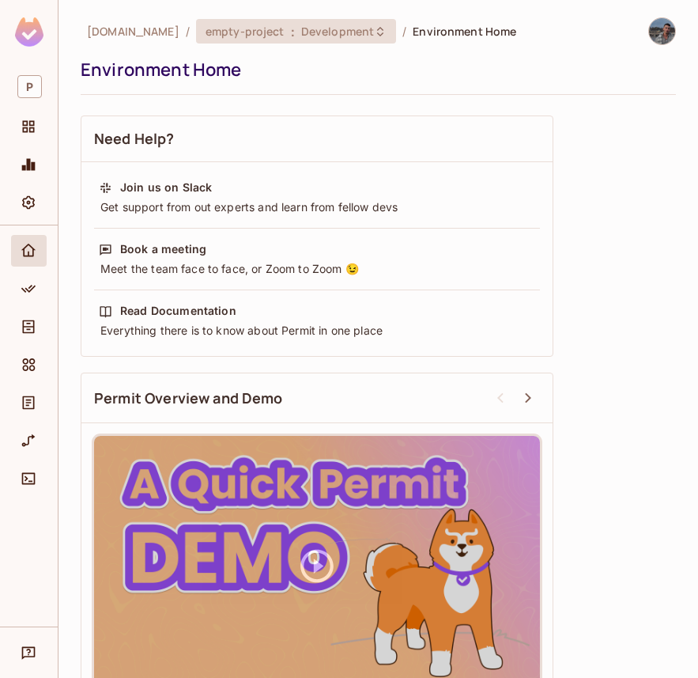
click at [242, 31] on div "empty-project : Development" at bounding box center [287, 31] width 162 height 15
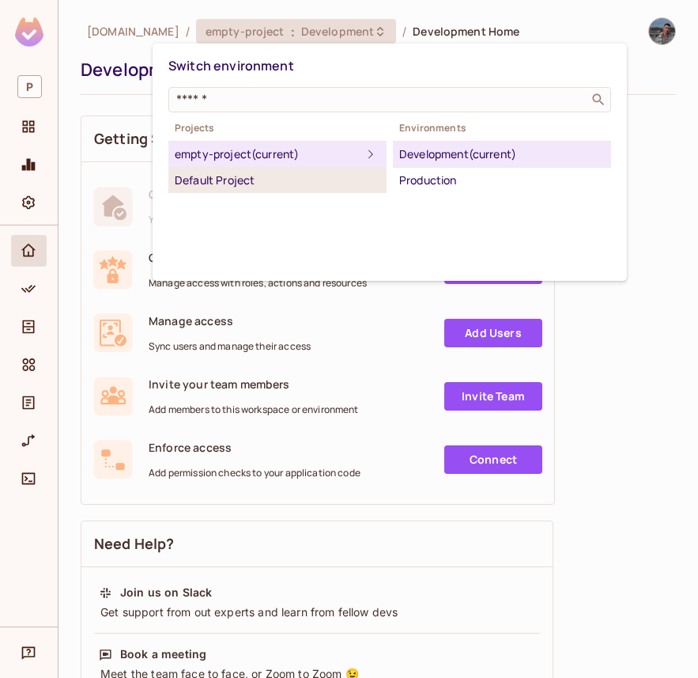
click at [246, 179] on div "Default Project" at bounding box center [278, 180] width 206 height 19
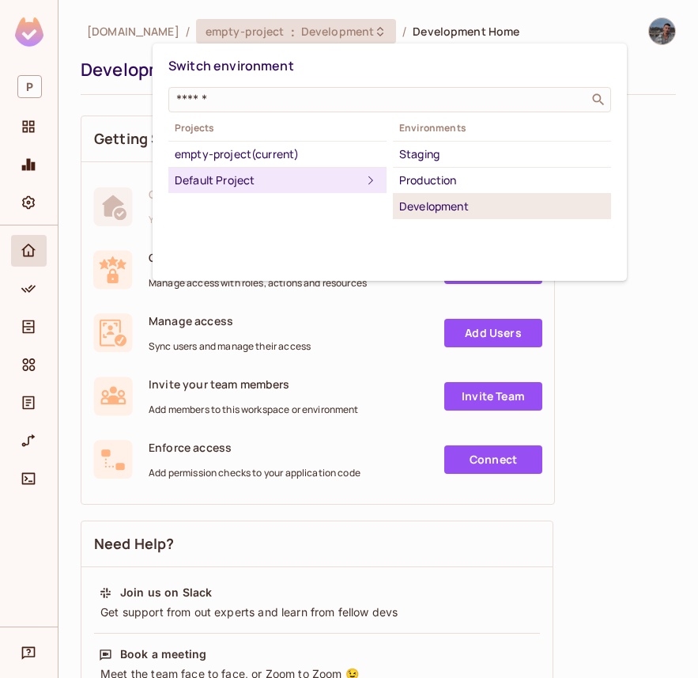
click at [438, 202] on div "Development" at bounding box center [502, 206] width 206 height 19
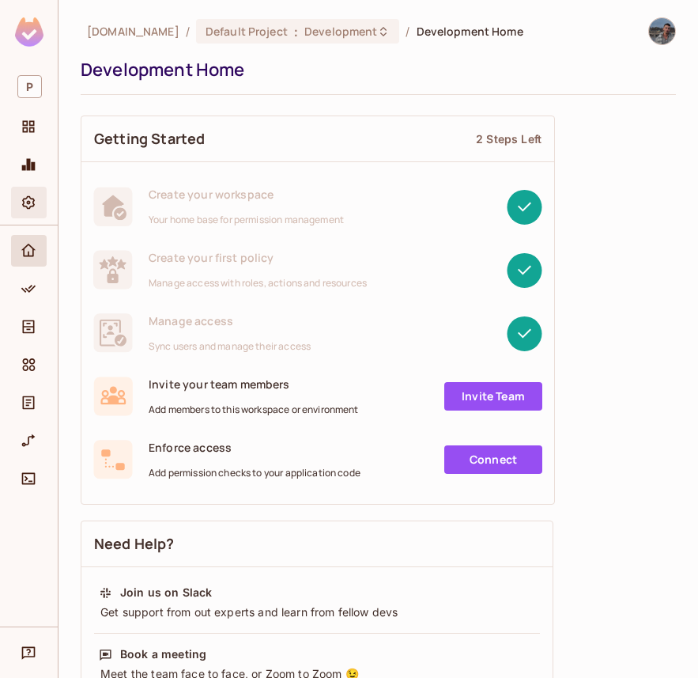
click at [38, 194] on div "Settings" at bounding box center [30, 202] width 27 height 19
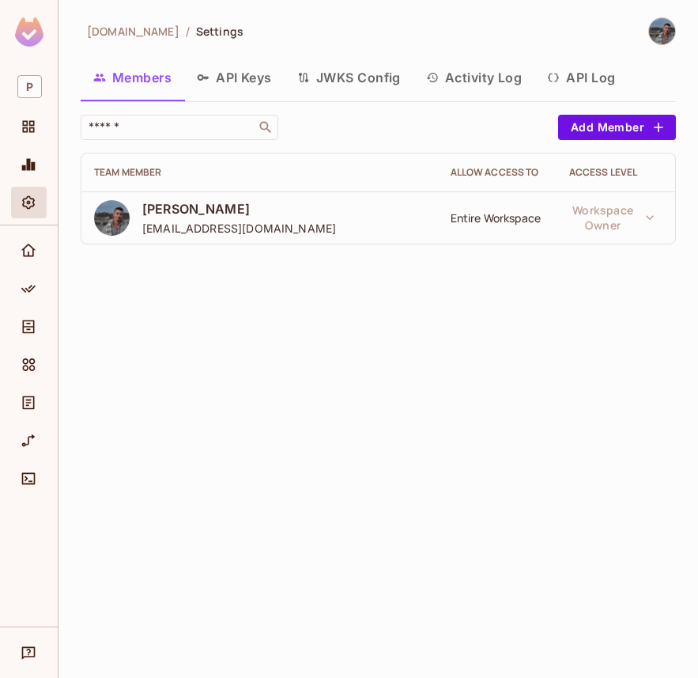
click at [324, 82] on button "JWKS Config" at bounding box center [349, 78] width 129 height 40
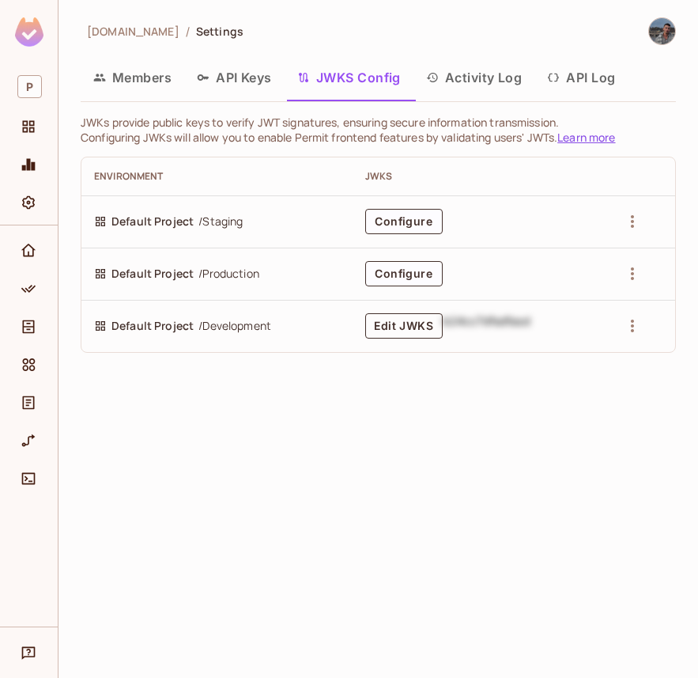
click at [405, 324] on button "Edit JWKS" at bounding box center [403, 325] width 77 height 25
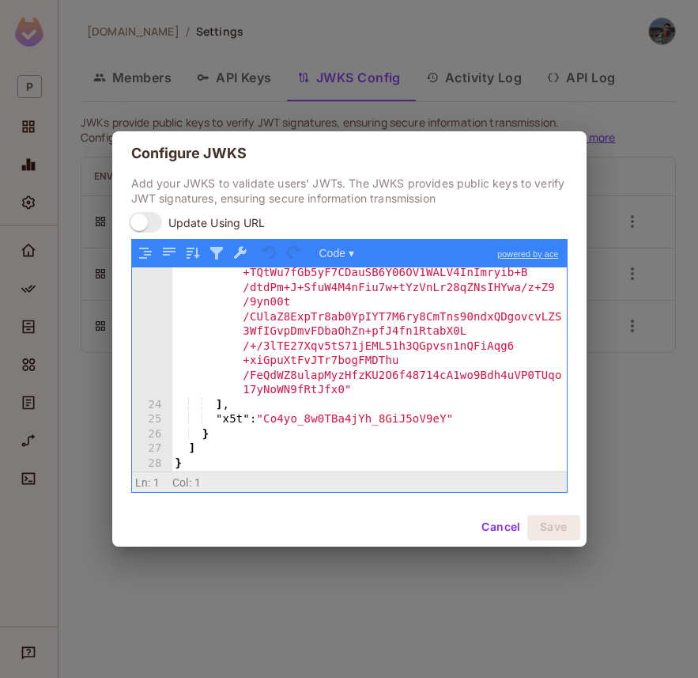
scroll to position [1215, 0]
click at [195, 142] on h2 "Configure JWKS" at bounding box center [349, 153] width 474 height 44
copy h2 "Configure JWKS"
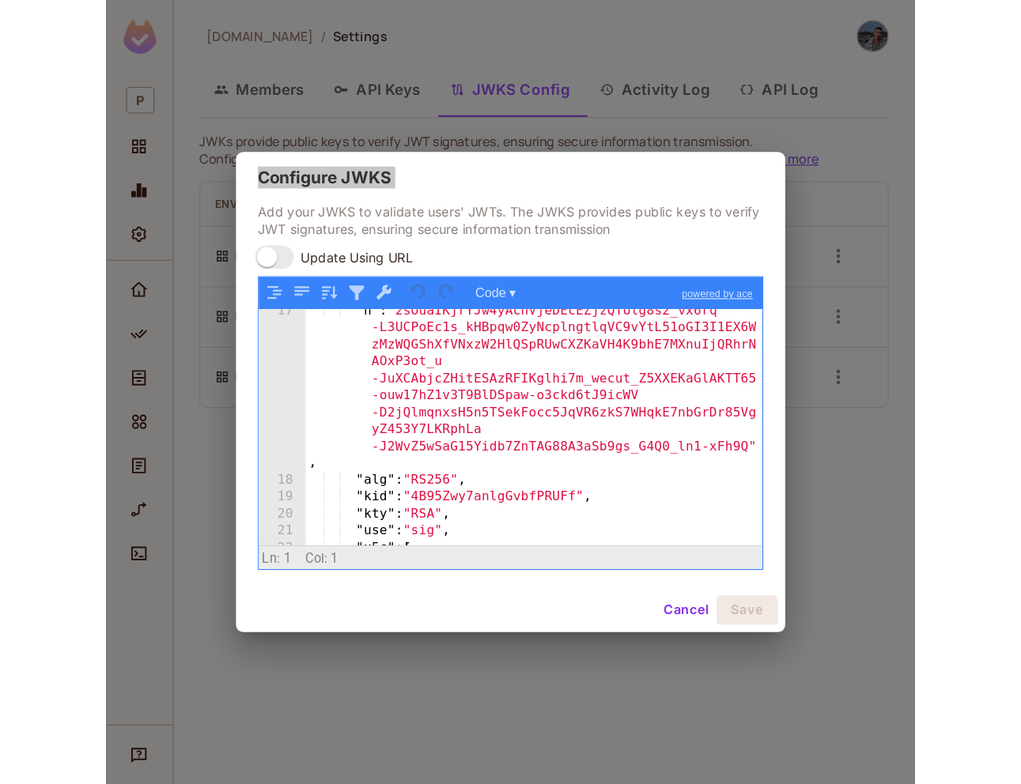
scroll to position [0, 0]
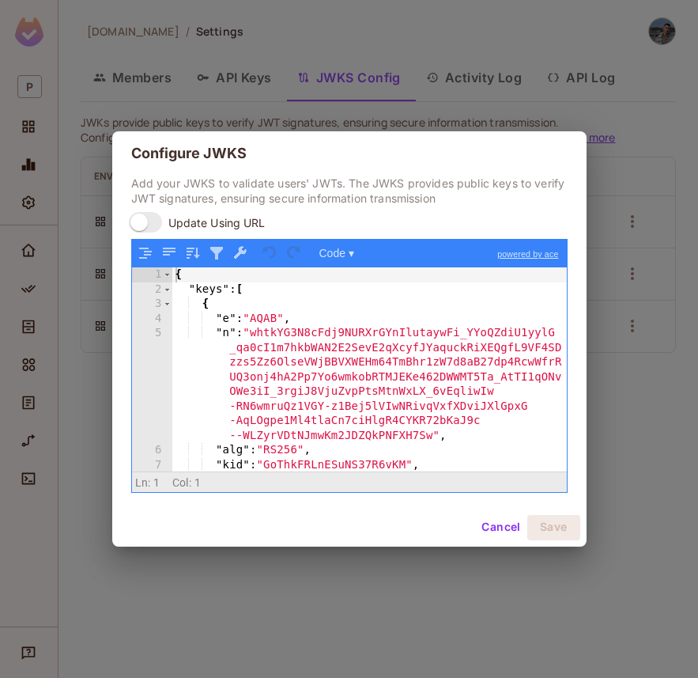
click at [286, 51] on div "Configure JWKS Add your JWKS to validate users' JWTs. The JWKS provides public …" at bounding box center [349, 339] width 698 height 678
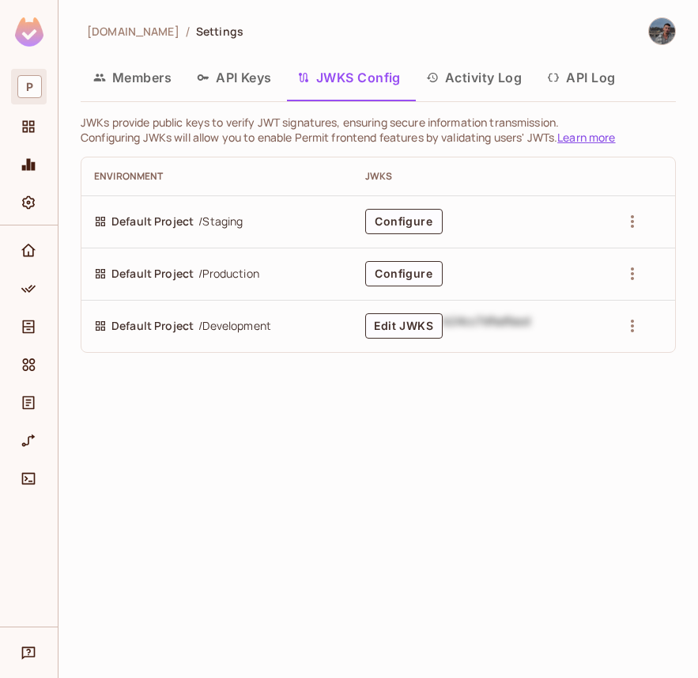
click at [23, 82] on span "P" at bounding box center [29, 86] width 25 height 23
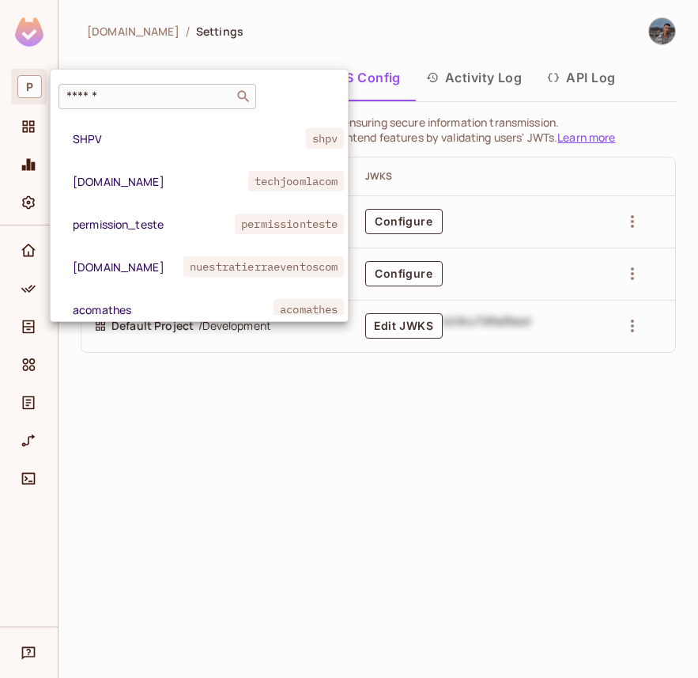
click at [93, 101] on input "text" at bounding box center [146, 97] width 166 height 16
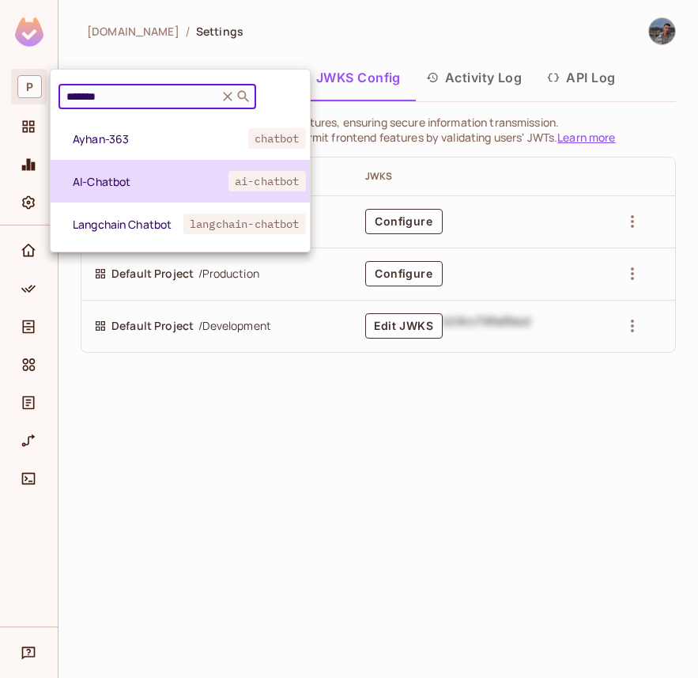
type input "*******"
click at [134, 169] on li "AI-Chatbot ai-chatbot" at bounding box center [180, 181] width 259 height 43
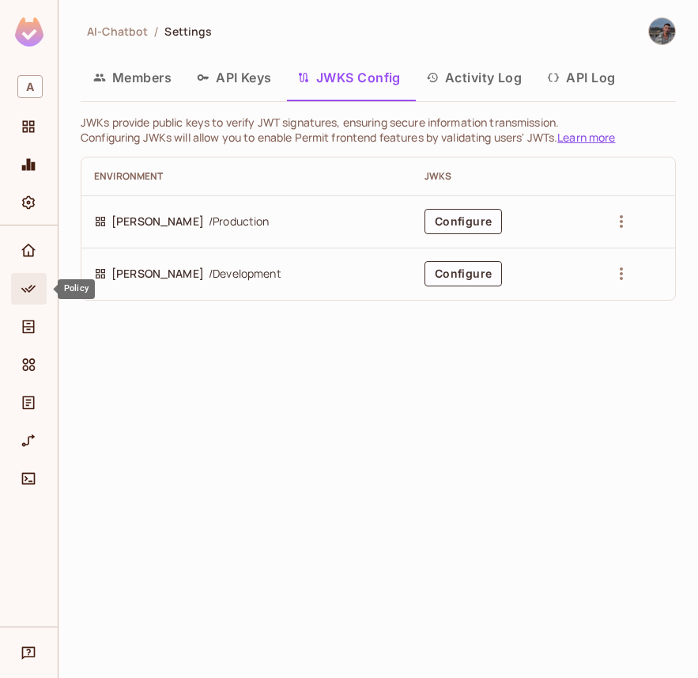
click at [32, 285] on icon "Policy" at bounding box center [29, 289] width 16 height 16
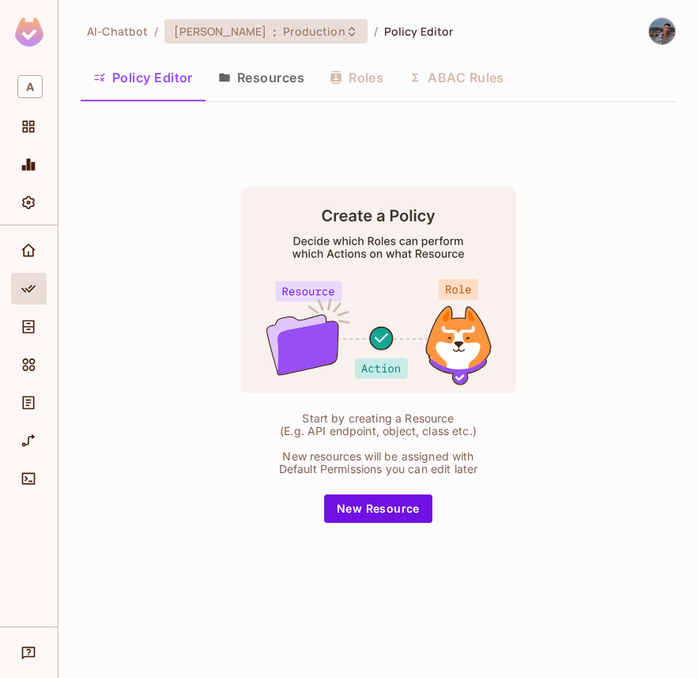
click at [283, 37] on span "Production" at bounding box center [314, 31] width 62 height 15
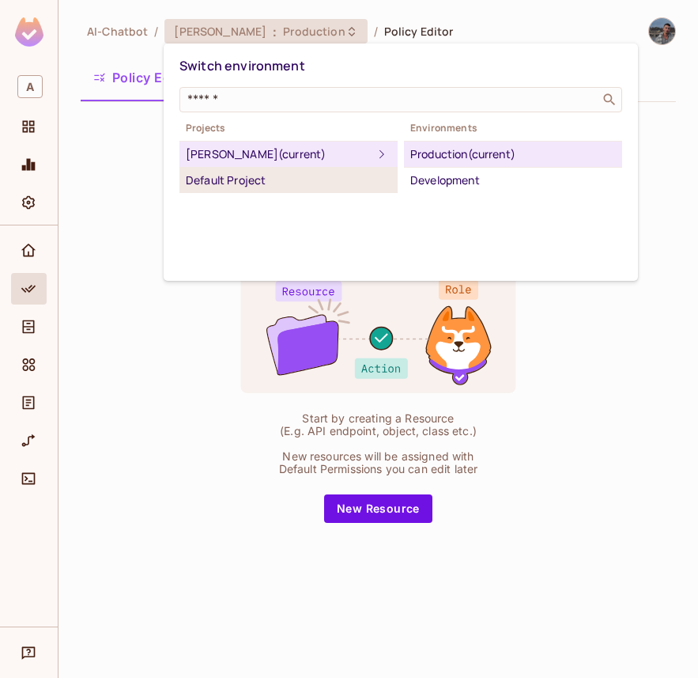
click at [232, 174] on div "Default Project" at bounding box center [289, 180] width 206 height 19
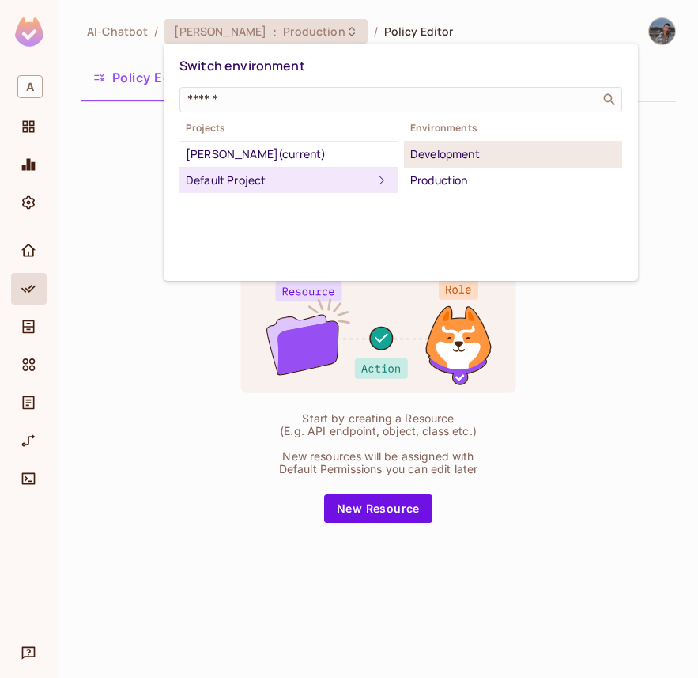
click at [444, 149] on div "Development" at bounding box center [513, 154] width 206 height 19
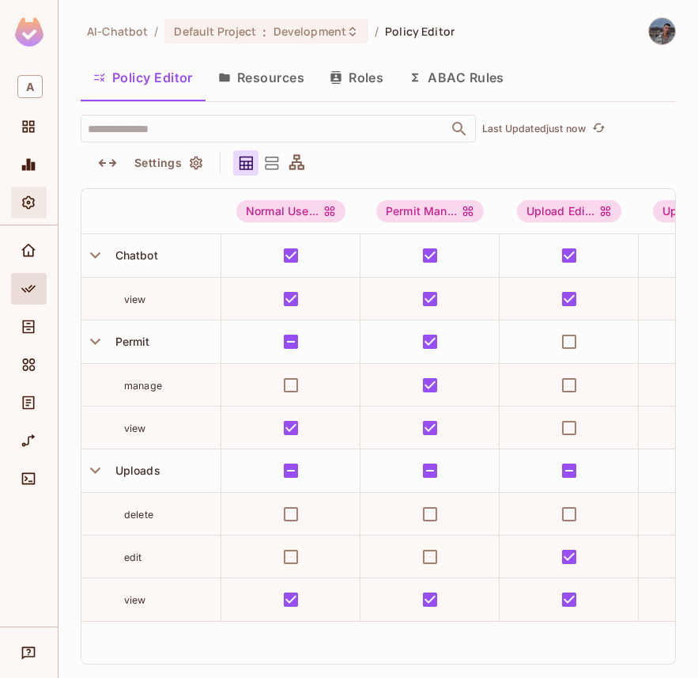
click at [29, 198] on icon "Settings" at bounding box center [29, 203] width 16 height 16
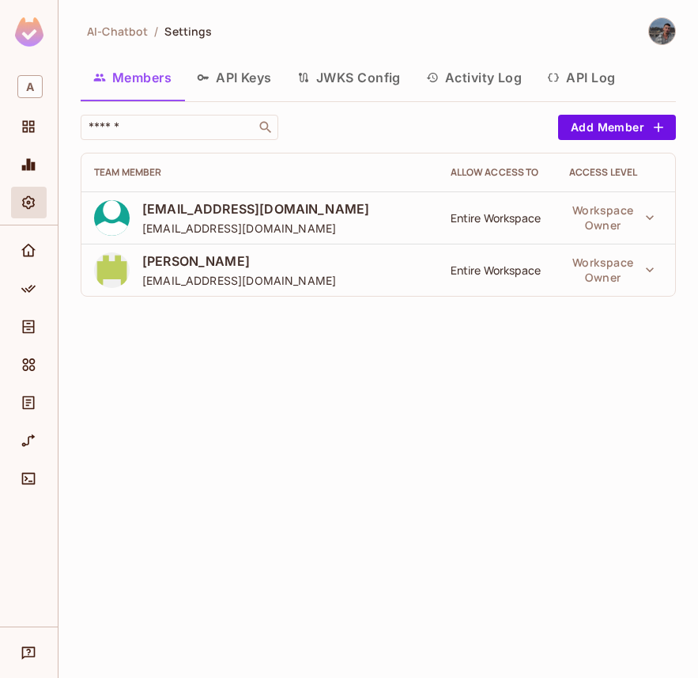
click at [344, 74] on button "JWKS Config" at bounding box center [349, 78] width 129 height 40
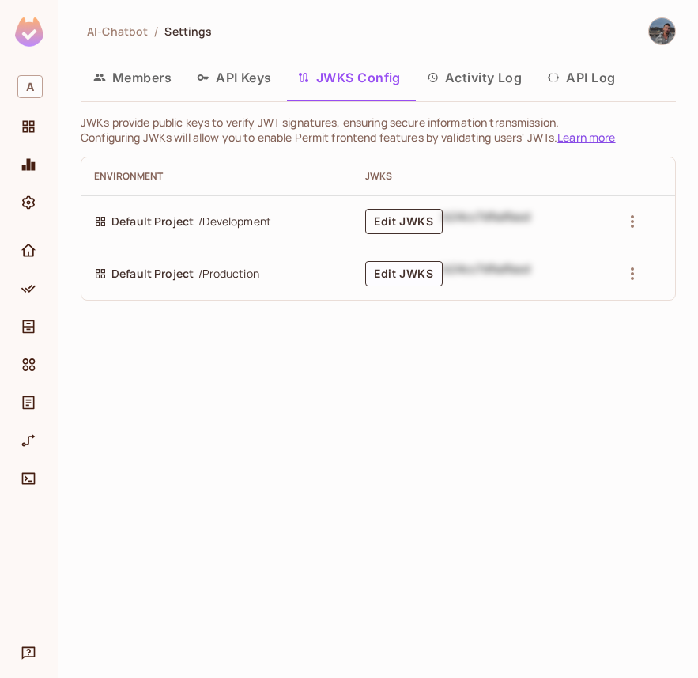
click at [406, 226] on button "Edit JWKS" at bounding box center [403, 221] width 77 height 25
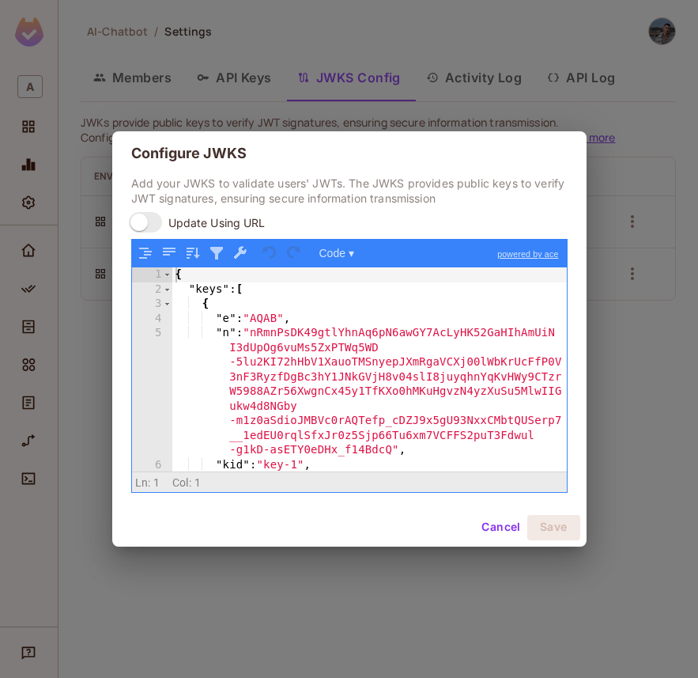
click at [413, 337] on div "{ "keys" : [ { "e" : "AQAB" , "n" : "nRmnPsDK49gtlYhnAq6pN6awGY7AcLyHK52GaHIhAm…" at bounding box center [369, 383] width 395 height 232
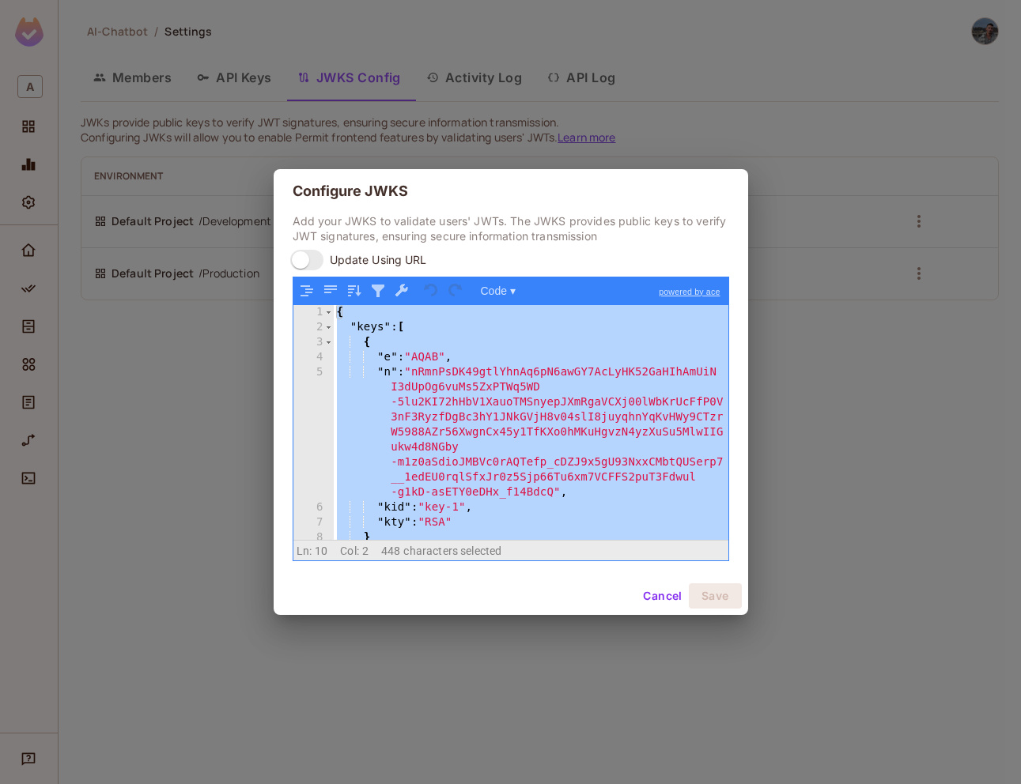
click at [656, 593] on button "Cancel" at bounding box center [662, 596] width 51 height 25
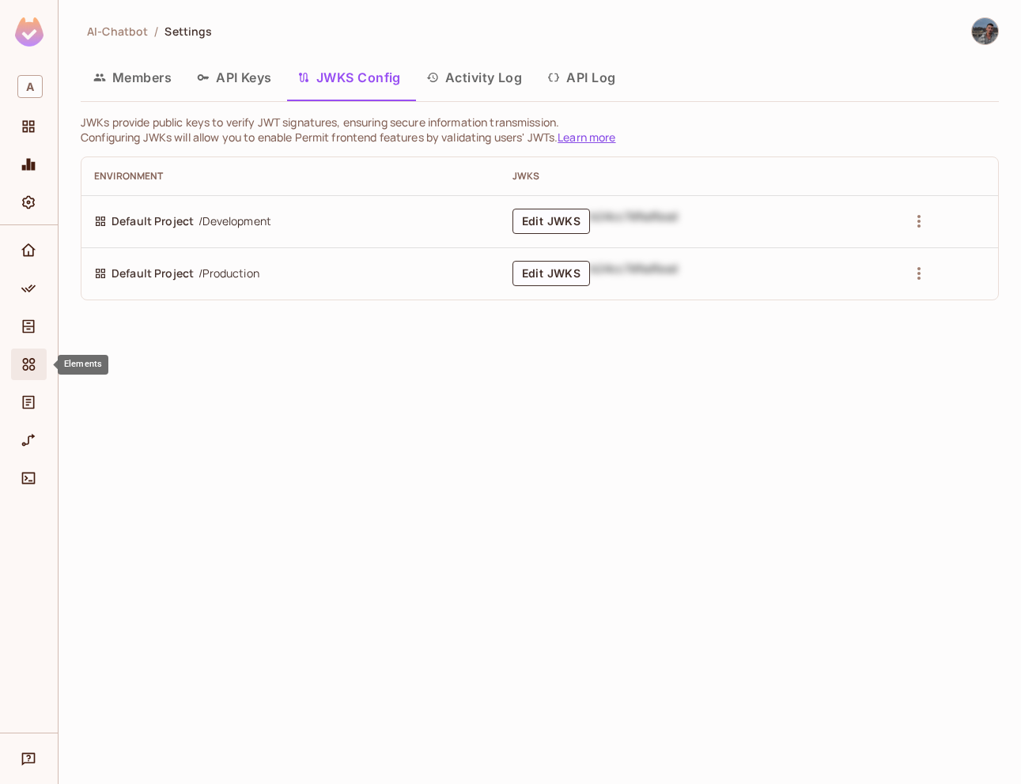
click at [34, 364] on icon "Elements" at bounding box center [29, 365] width 16 height 16
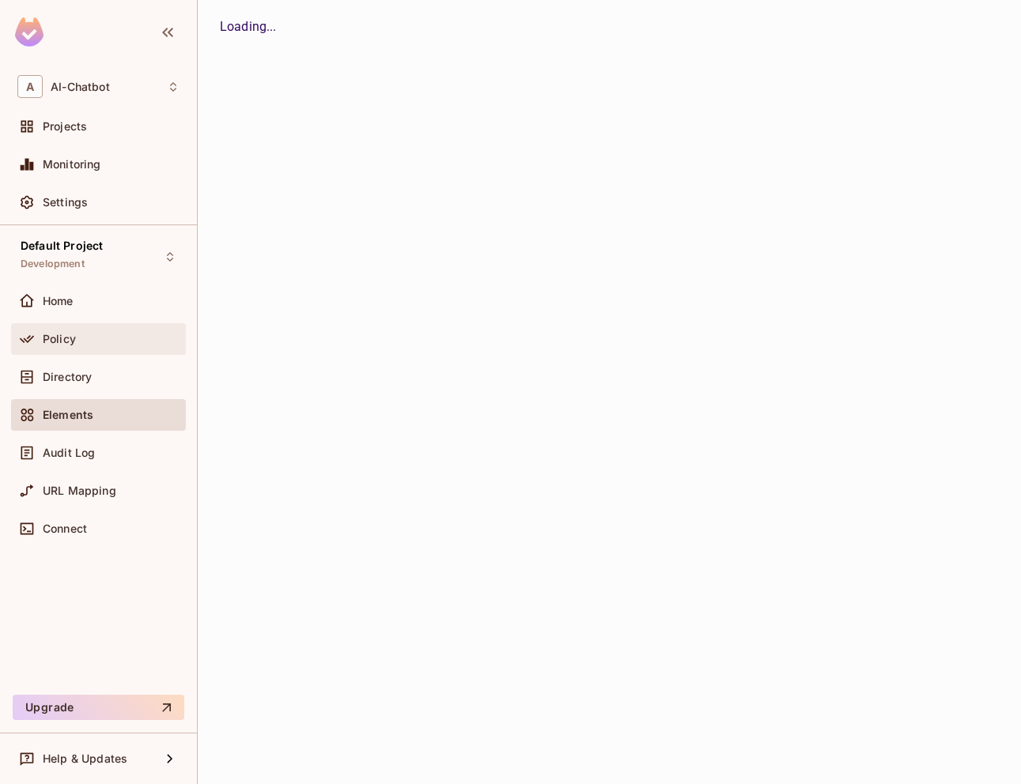
click at [40, 335] on div at bounding box center [29, 339] width 25 height 19
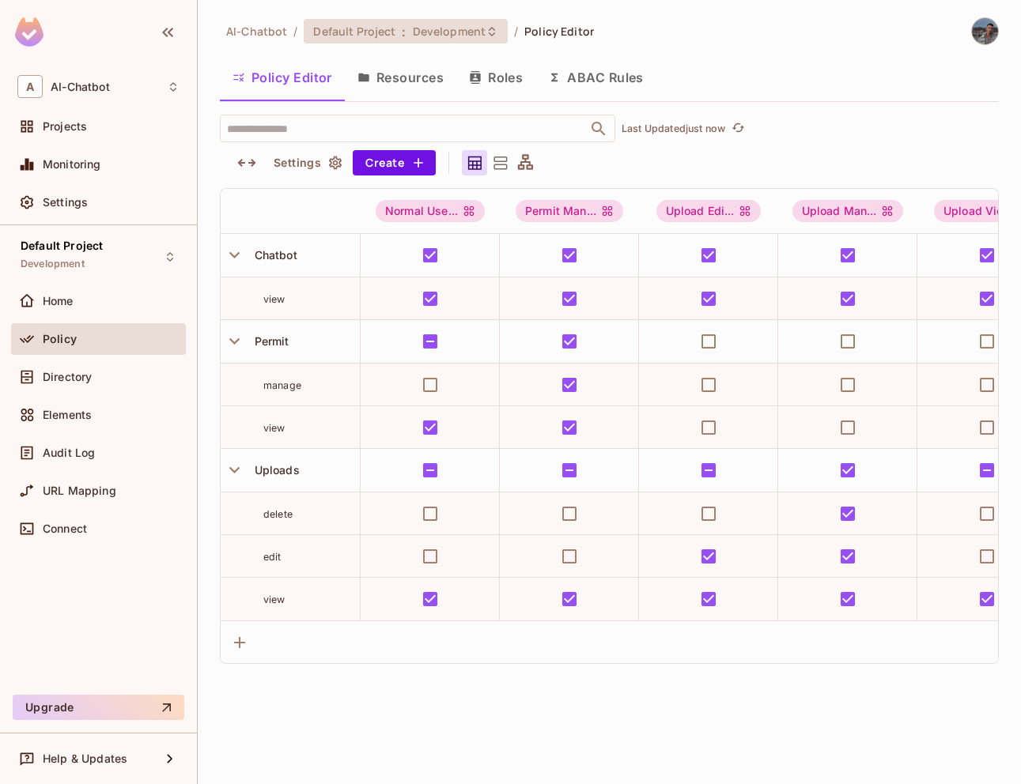
click at [366, 37] on span "Default Project" at bounding box center [354, 31] width 82 height 15
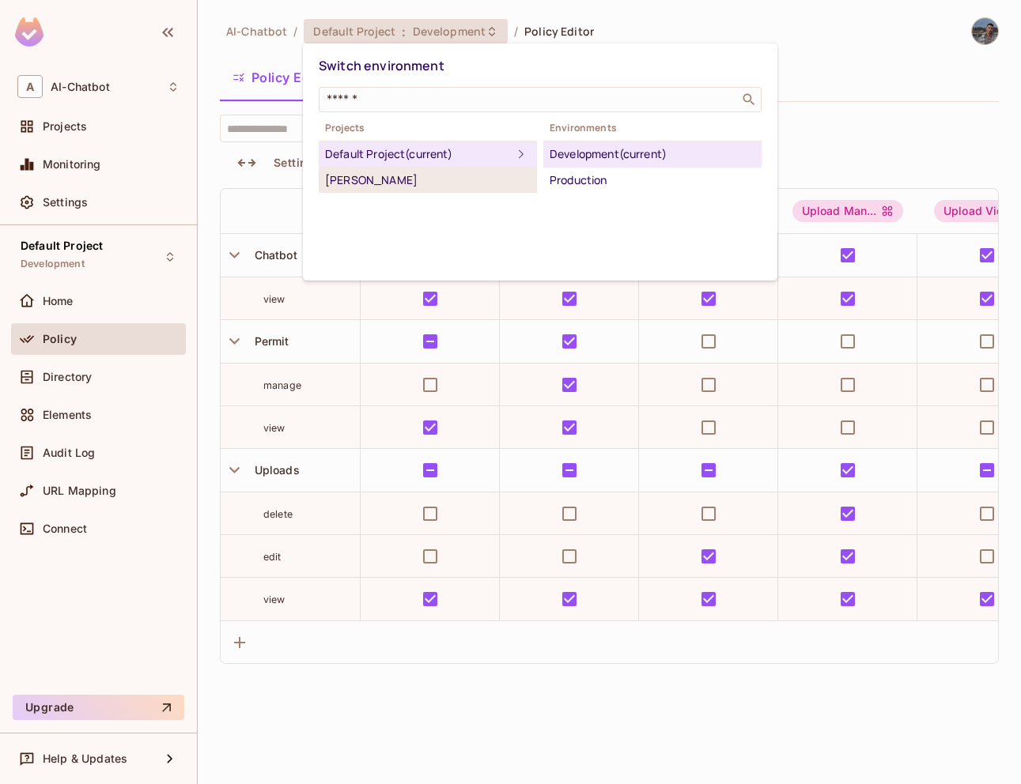
click at [406, 187] on div "AI Chabot" at bounding box center [428, 180] width 206 height 19
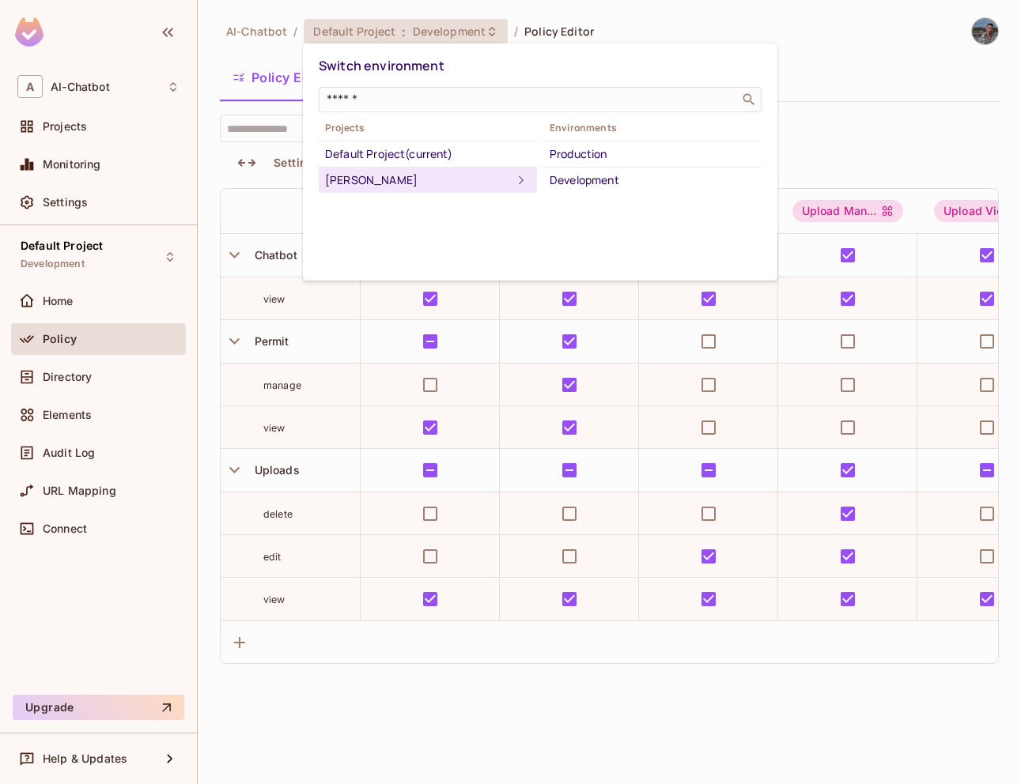
click at [406, 168] on li "AI Chabot" at bounding box center [428, 180] width 218 height 25
click at [406, 146] on div "Default Project (current)" at bounding box center [428, 154] width 206 height 19
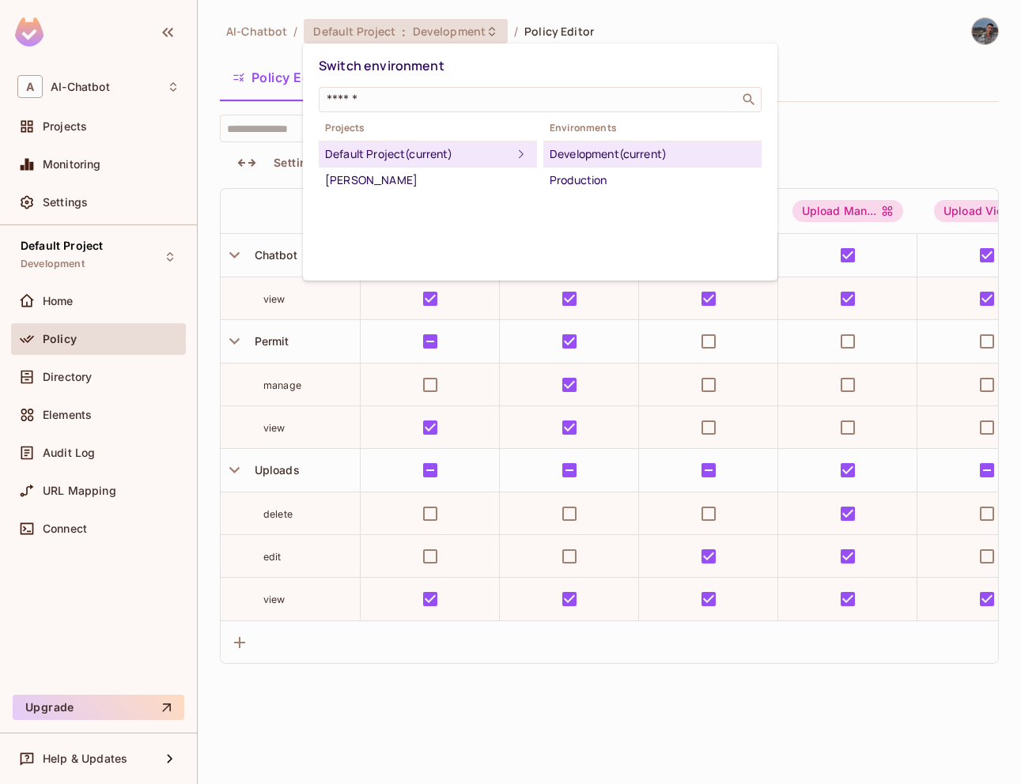
click at [585, 159] on div "Development (current)" at bounding box center [653, 154] width 206 height 19
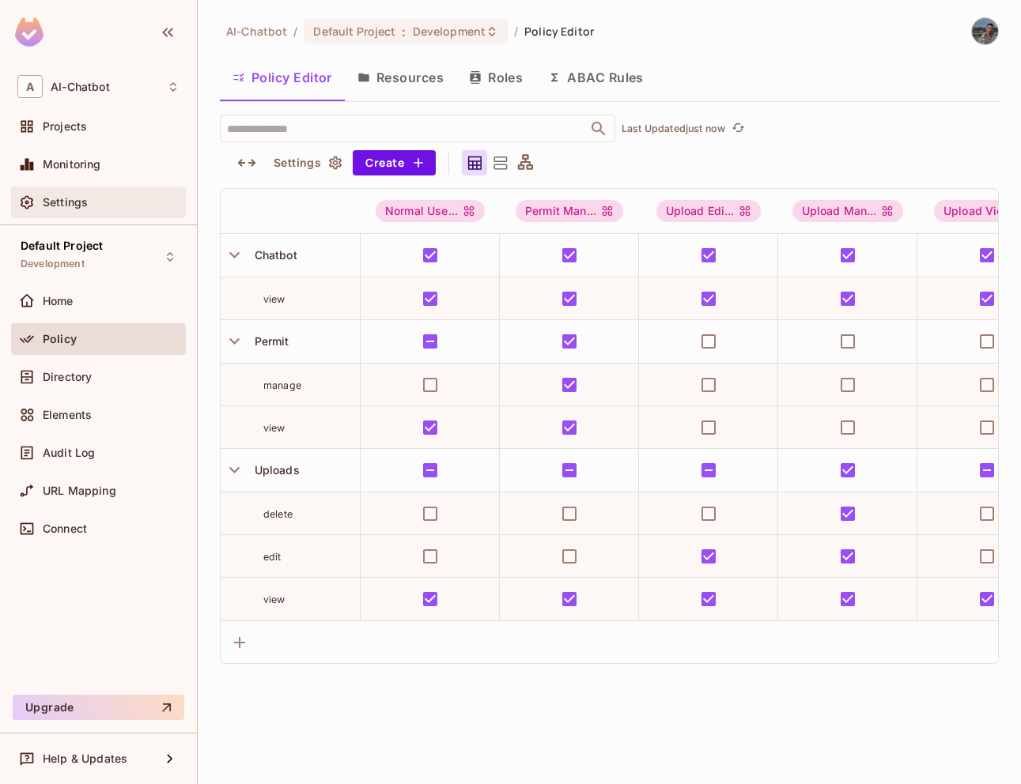
click at [76, 198] on span "Settings" at bounding box center [65, 202] width 45 height 13
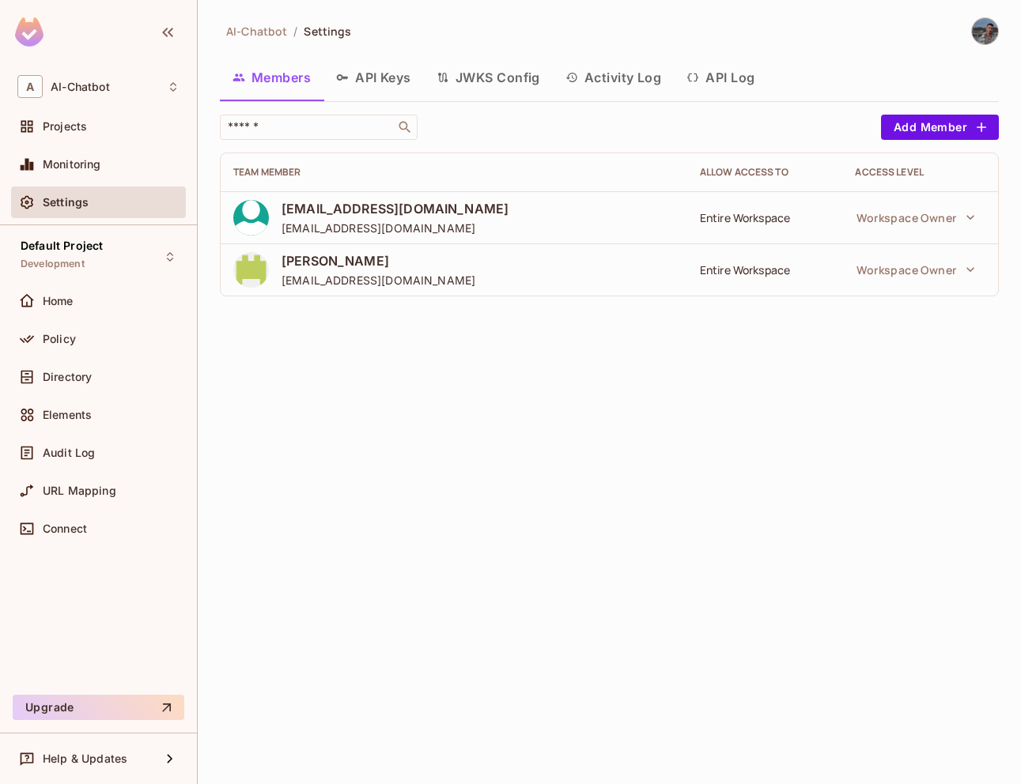
click at [498, 94] on button "JWKS Config" at bounding box center [488, 78] width 129 height 40
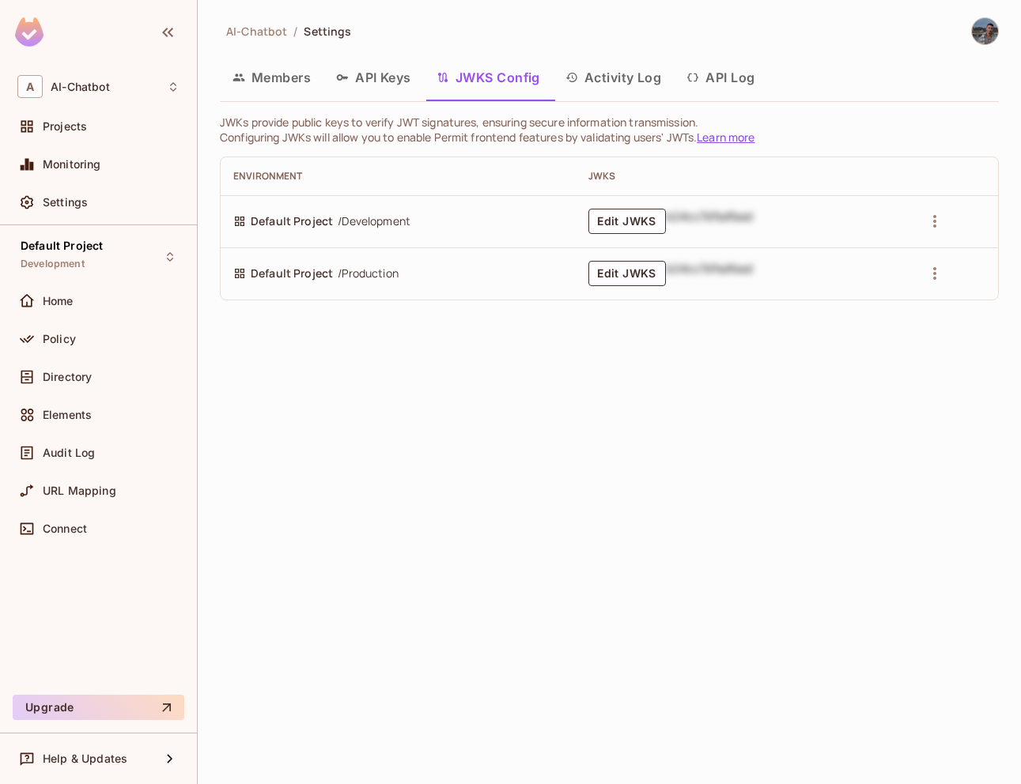
click at [615, 234] on td "Edit JWKS b24cc7dfsdfasd" at bounding box center [743, 221] width 334 height 52
click at [614, 221] on button "Edit JWKS" at bounding box center [626, 221] width 77 height 25
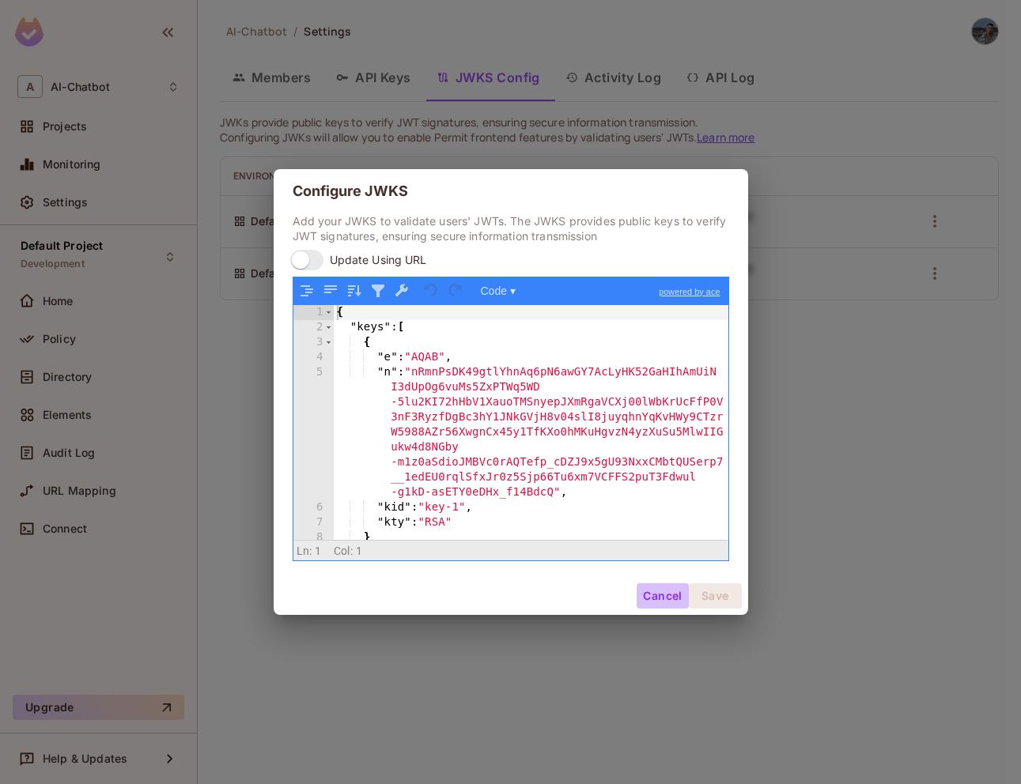
click at [663, 607] on button "Cancel" at bounding box center [662, 596] width 51 height 25
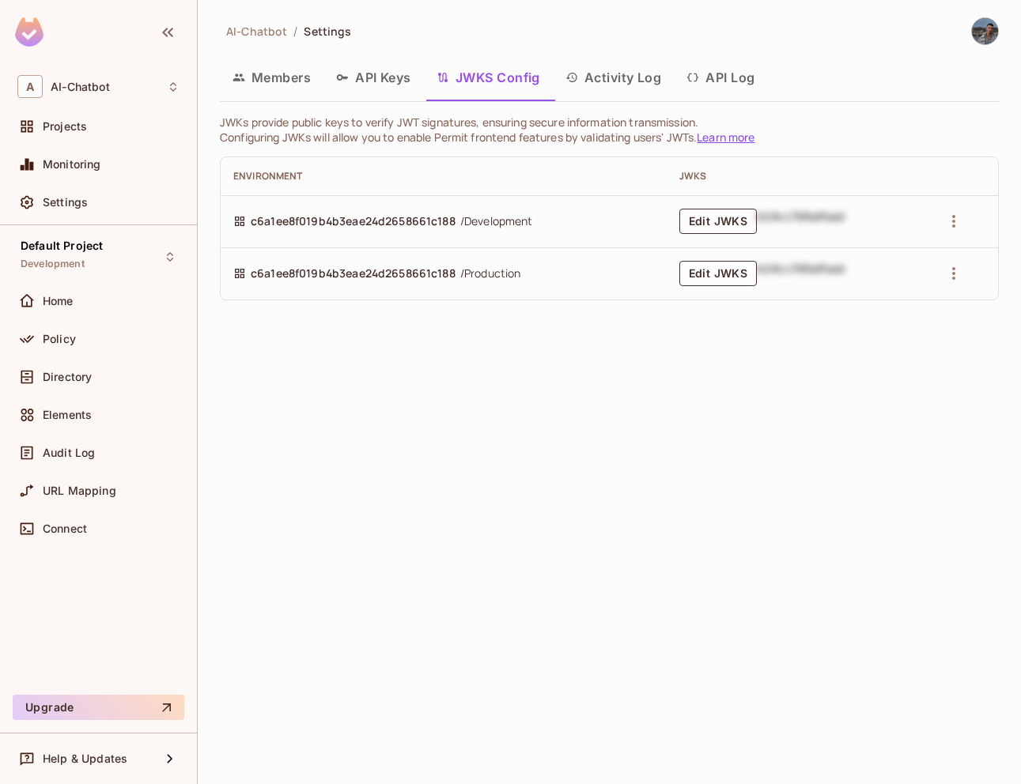
click at [724, 220] on button "Edit JWKS" at bounding box center [717, 221] width 77 height 25
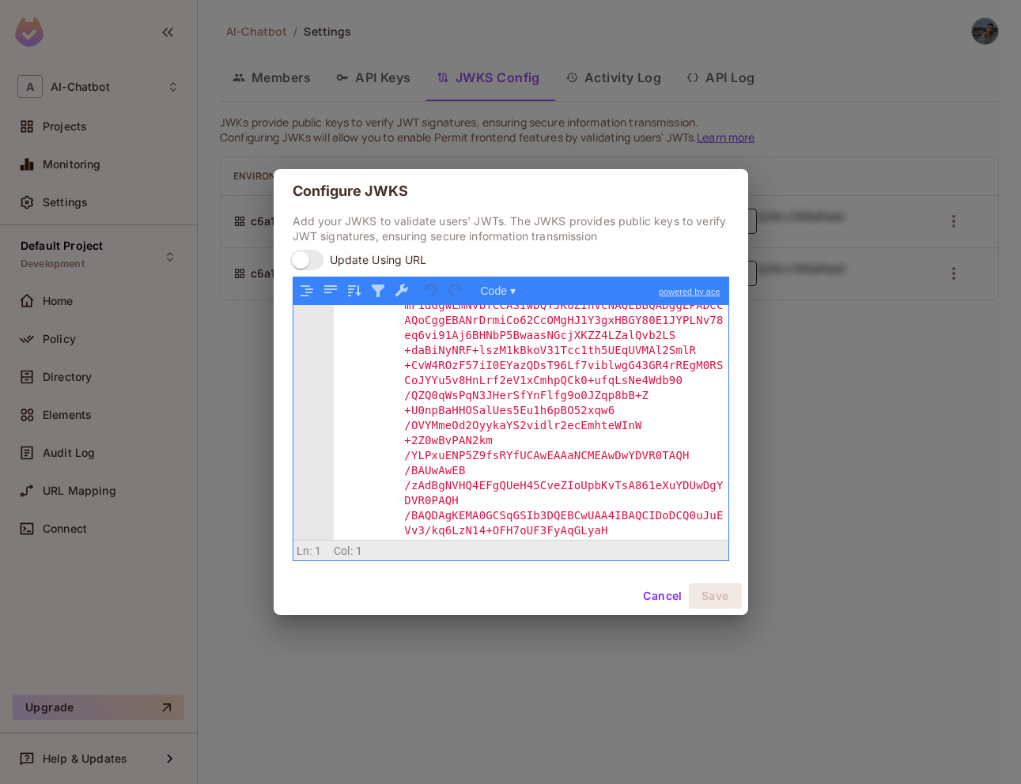
scroll to position [1209, 0]
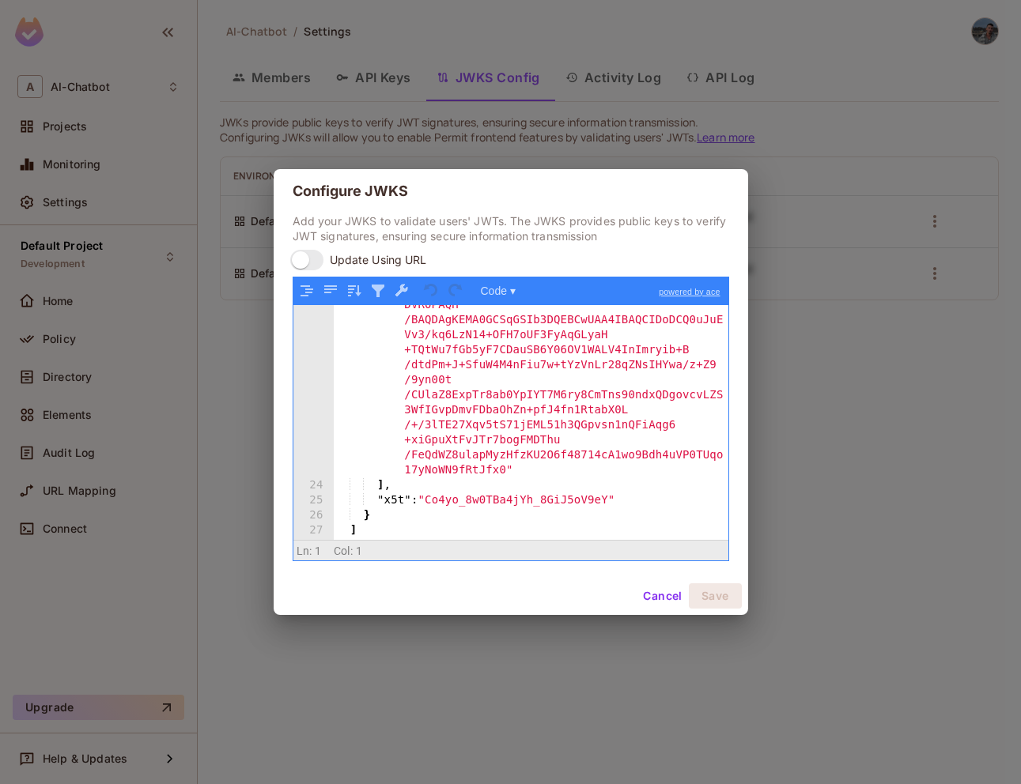
click at [664, 595] on button "Cancel" at bounding box center [662, 596] width 51 height 25
